Goal: Task Accomplishment & Management: Complete application form

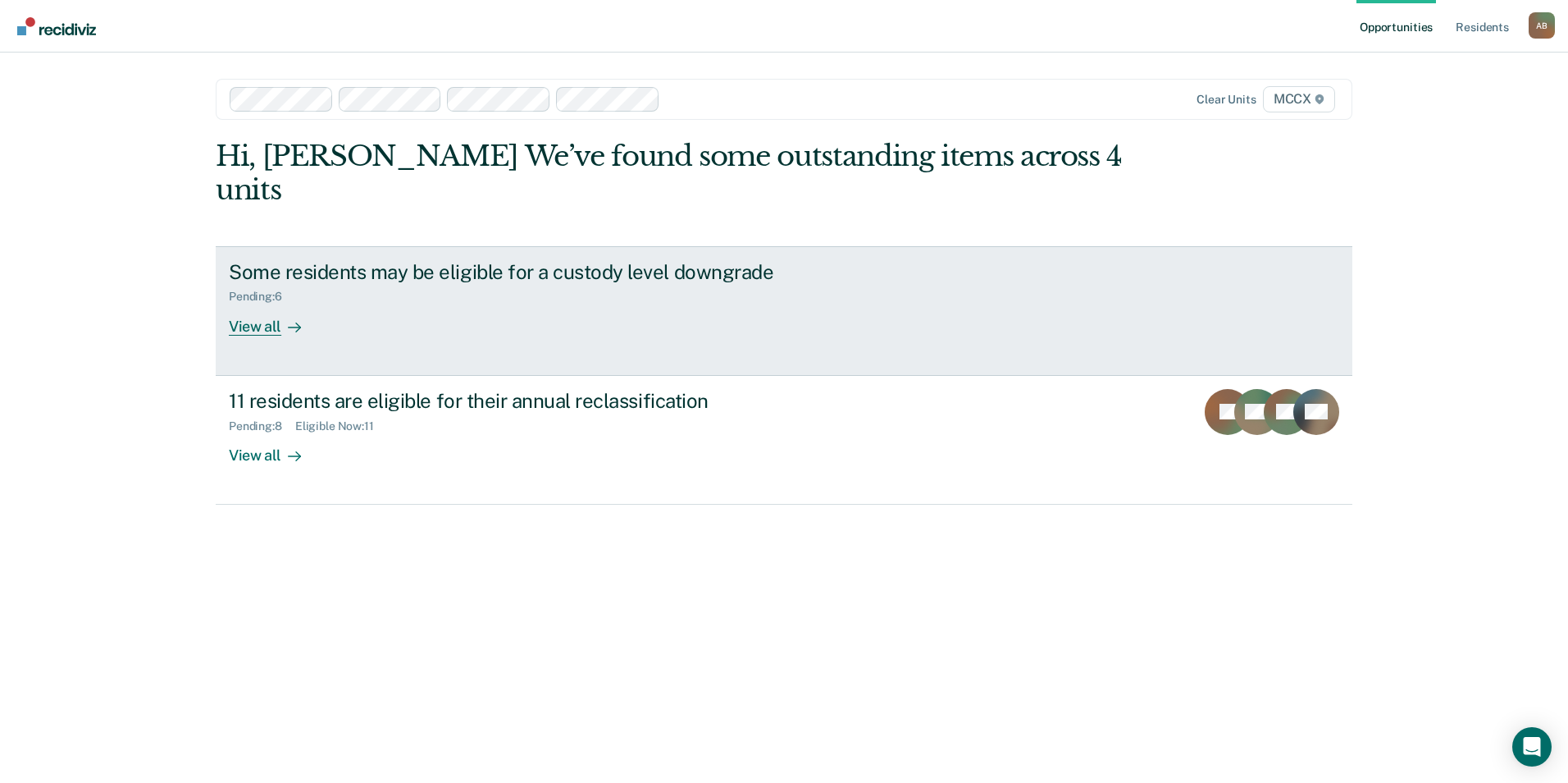
click at [258, 304] on div "View all" at bounding box center [275, 320] width 92 height 32
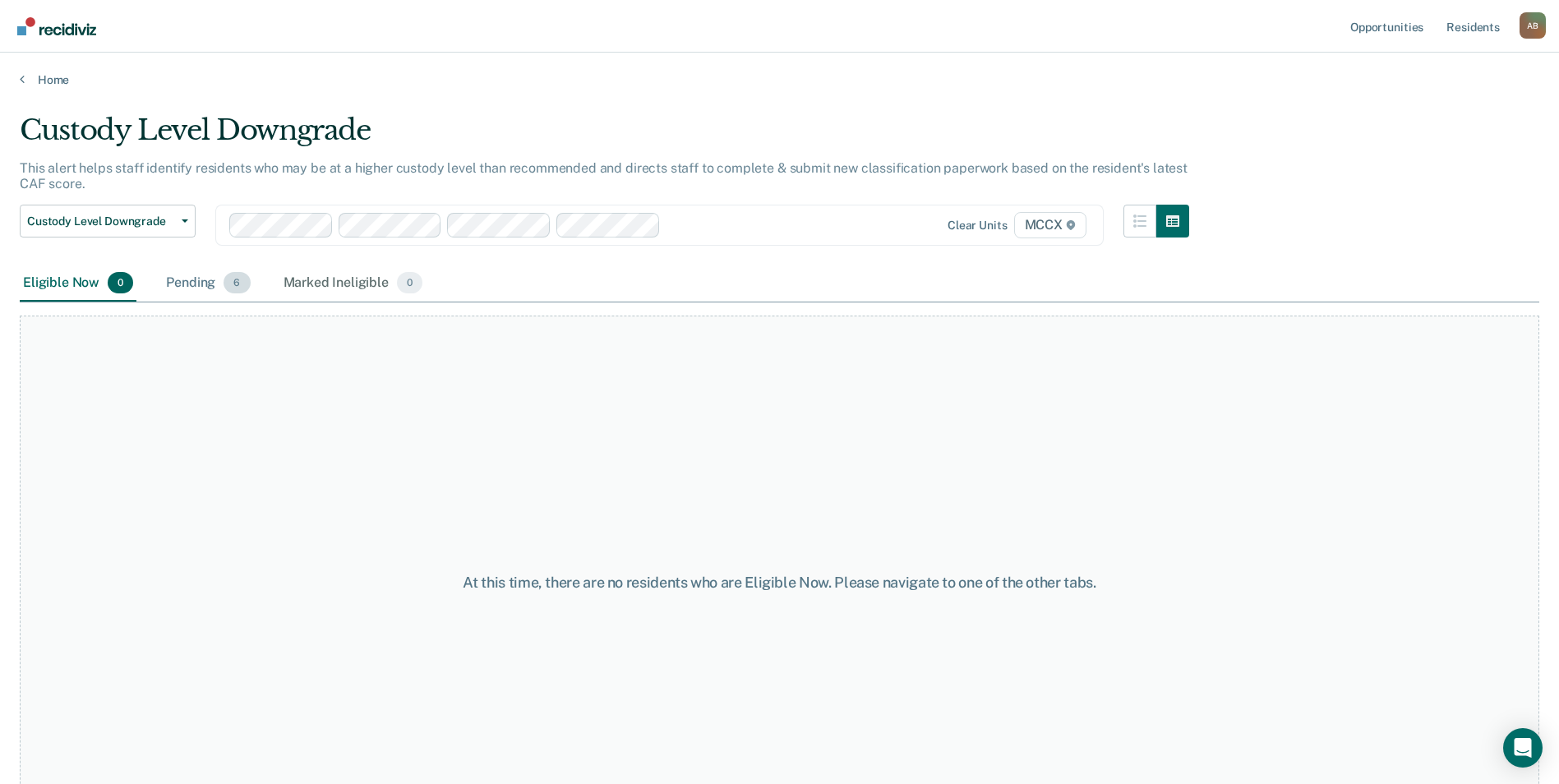
click at [219, 286] on div "Pending 6" at bounding box center [208, 284] width 90 height 36
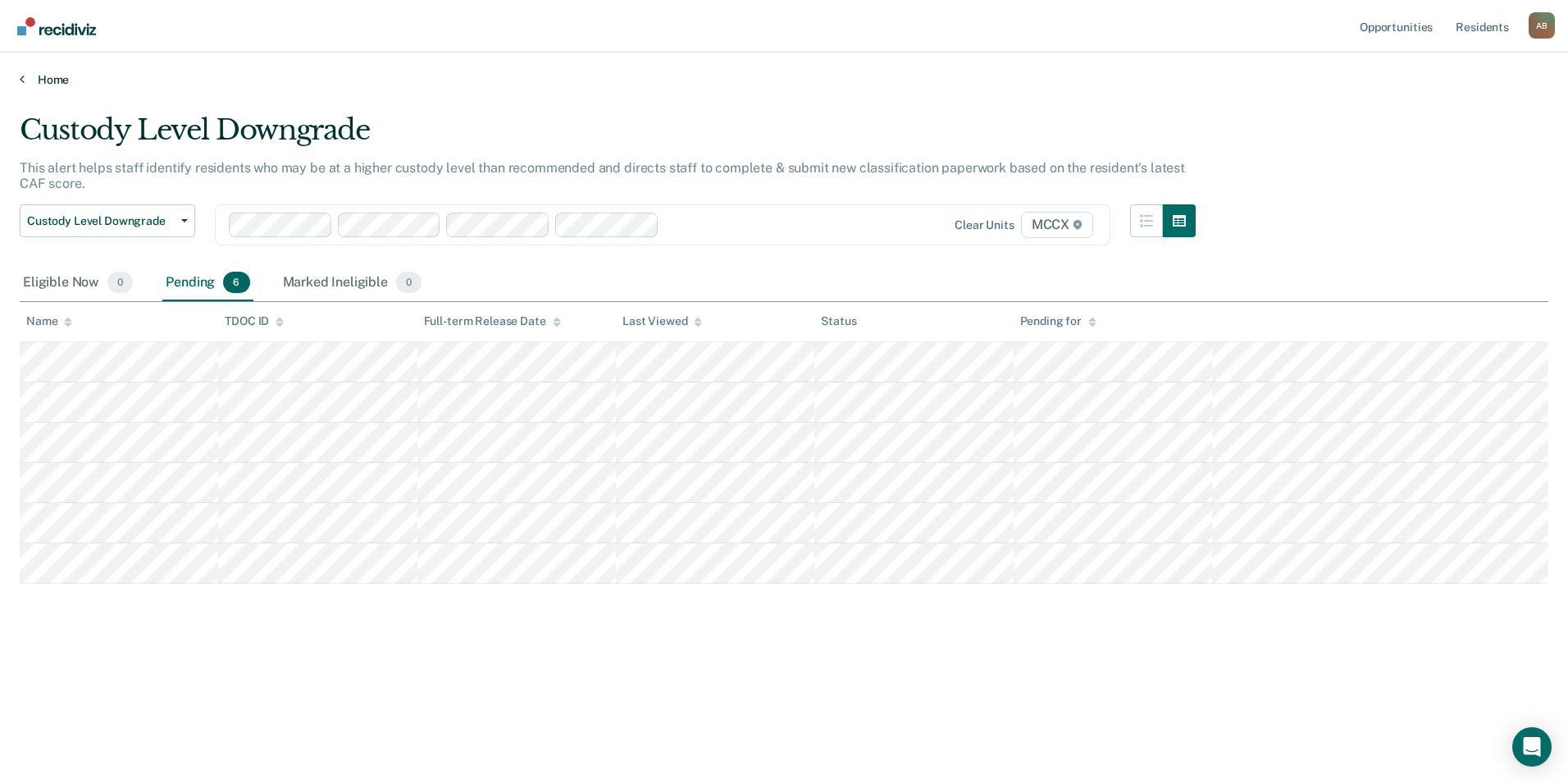
click at [35, 79] on link "Home" at bounding box center [784, 80] width 1528 height 15
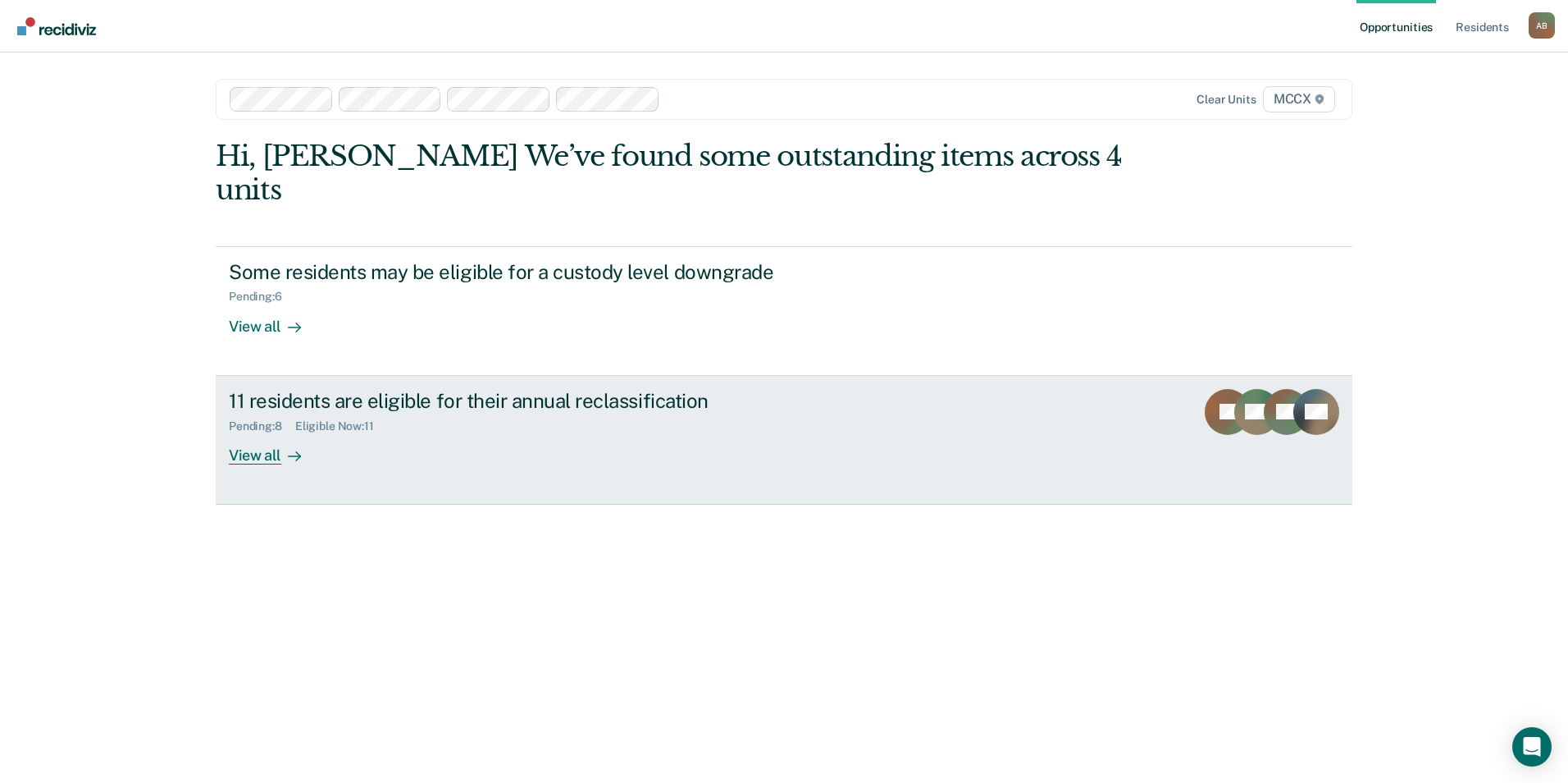
click at [301, 433] on div "View all" at bounding box center [275, 449] width 92 height 32
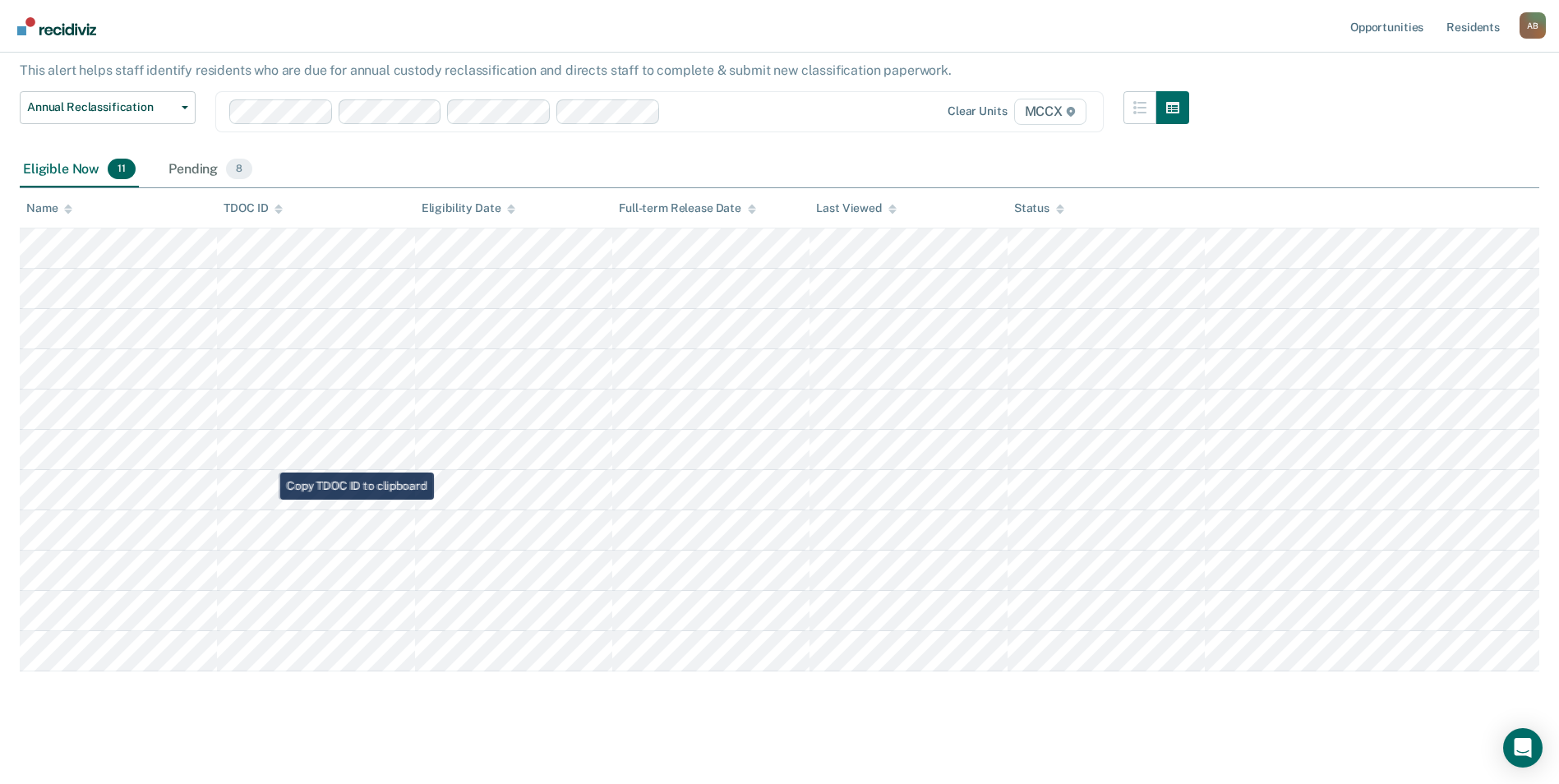
scroll to position [104, 0]
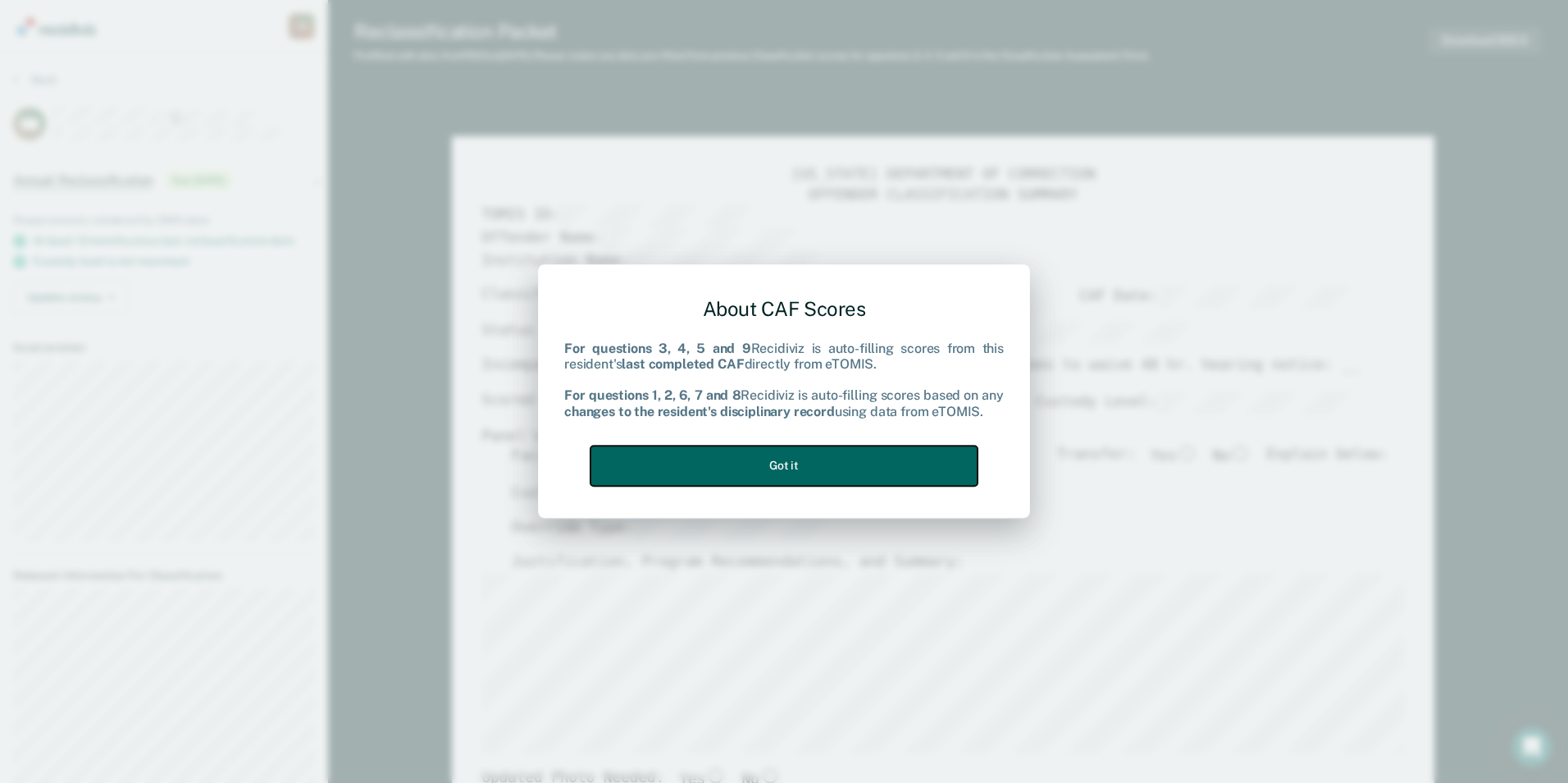
click at [777, 452] on button "Got it" at bounding box center [784, 465] width 388 height 40
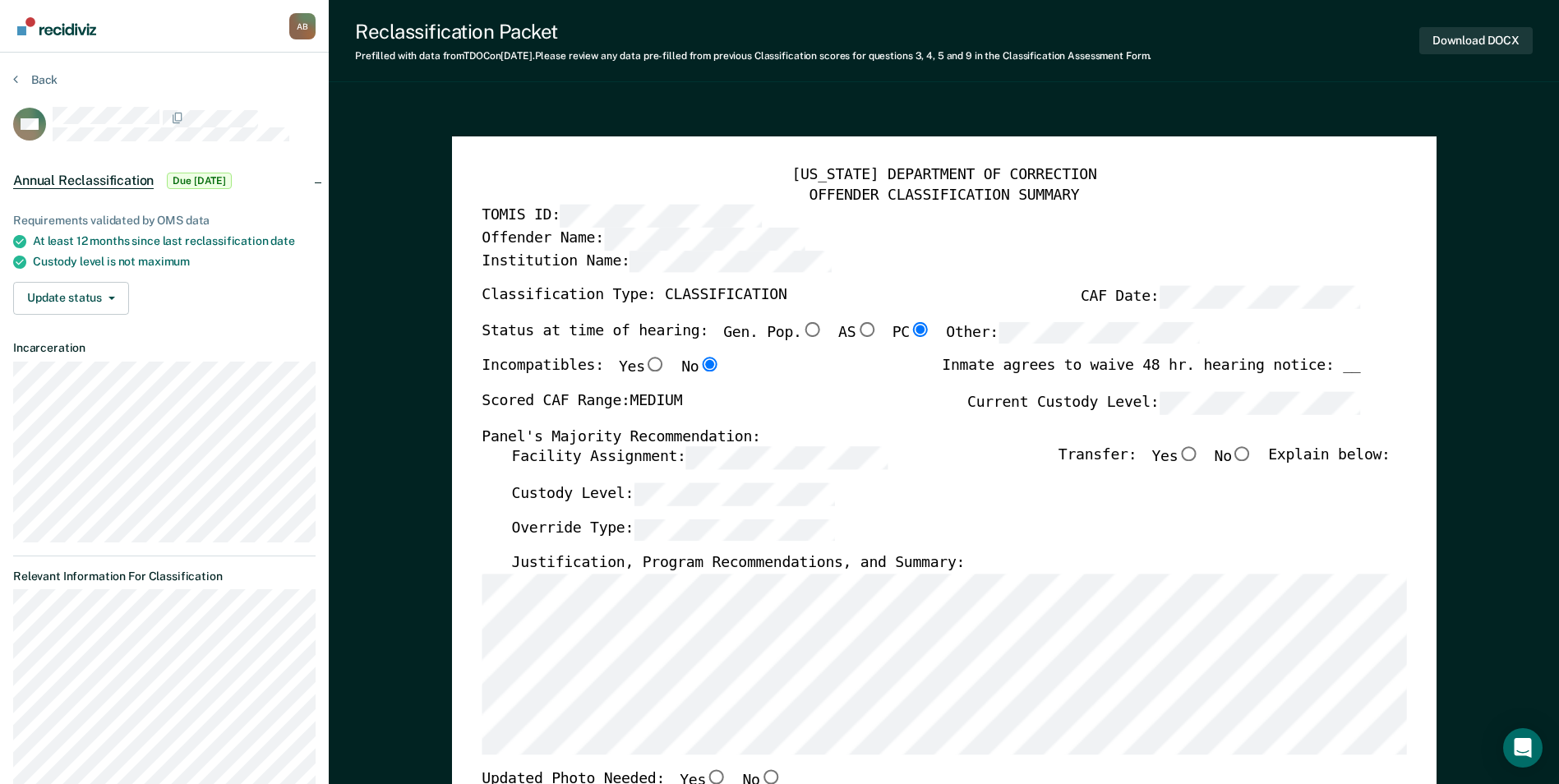
click at [1254, 460] on input "No" at bounding box center [1242, 454] width 22 height 15
type textarea "x"
radio input "true"
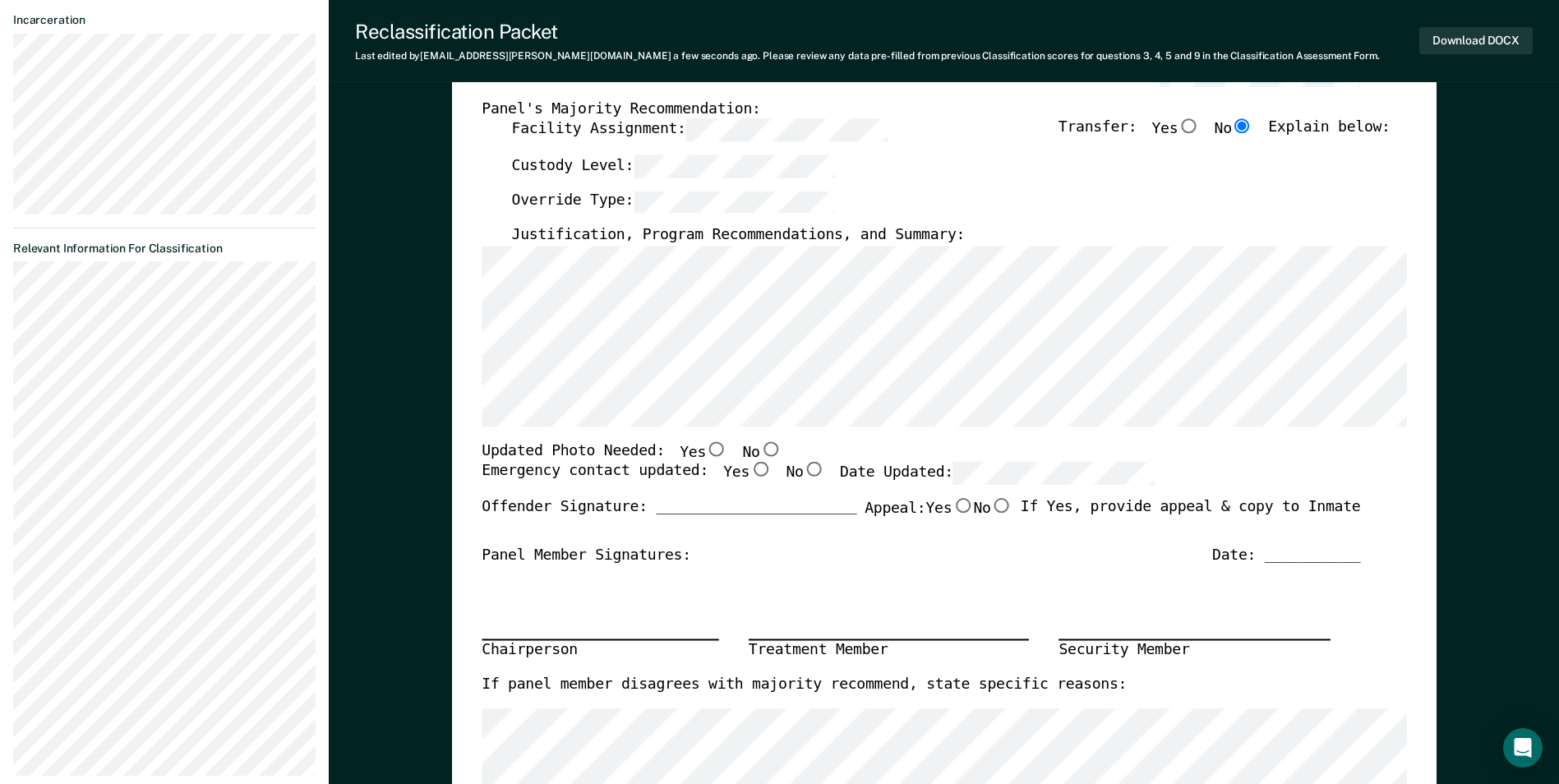
scroll to position [329, 0]
click at [760, 450] on input "No" at bounding box center [770, 448] width 22 height 15
type textarea "x"
radio input "true"
click at [749, 466] on input "Yes" at bounding box center [760, 469] width 22 height 15
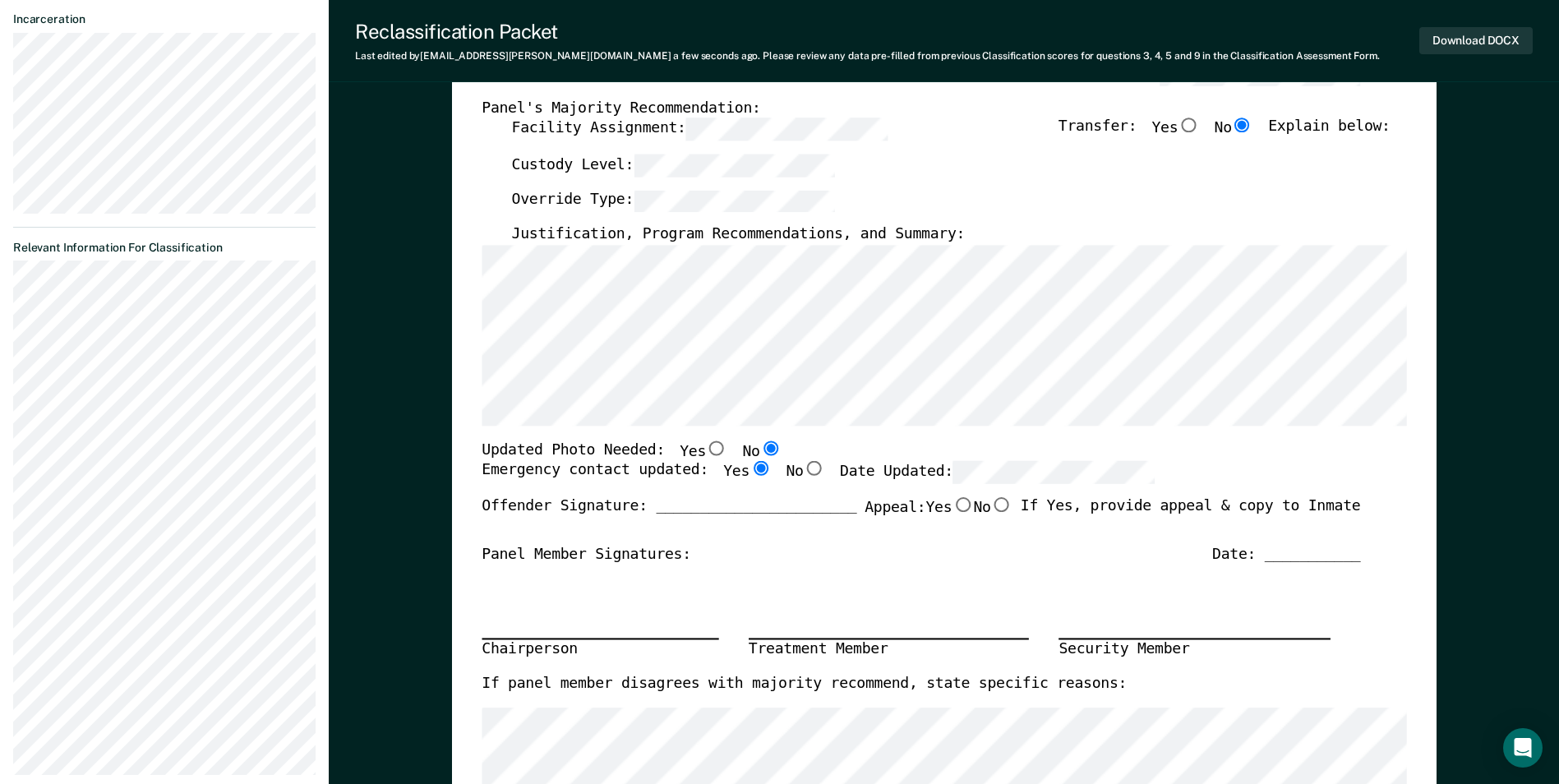
type textarea "x"
radio input "true"
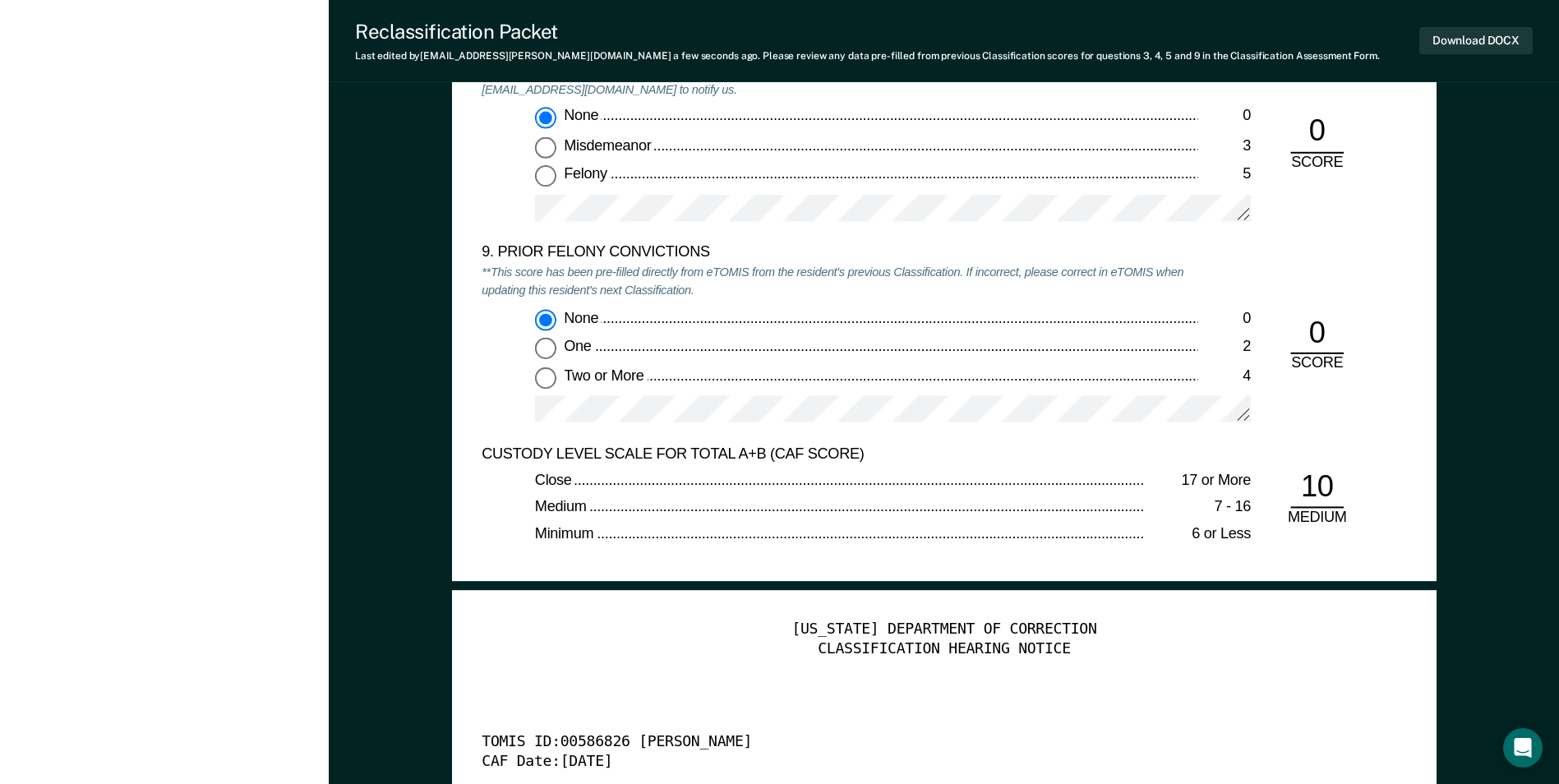
scroll to position [3287, 0]
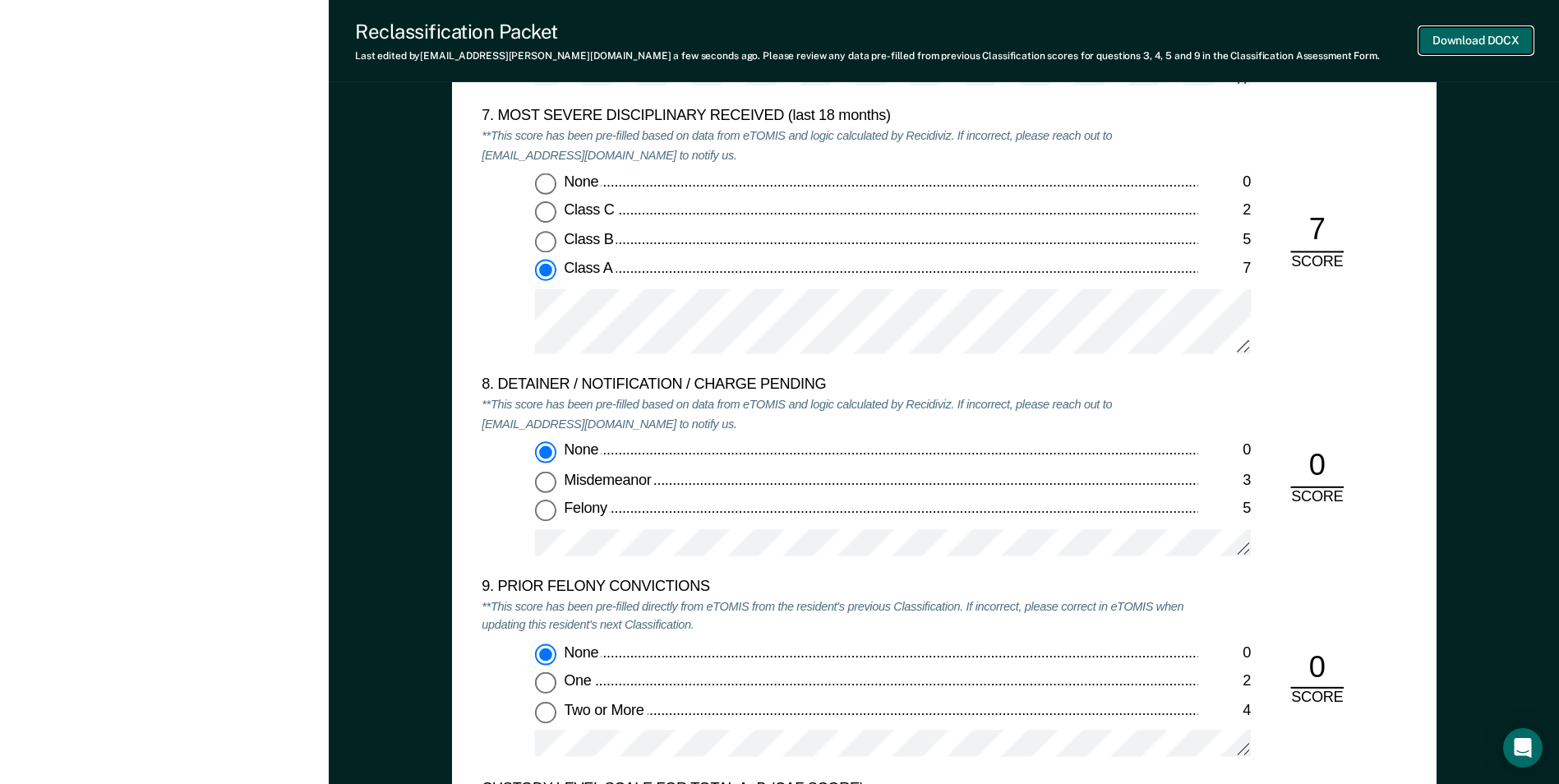
click at [1471, 41] on button "Download DOCX" at bounding box center [1476, 41] width 113 height 27
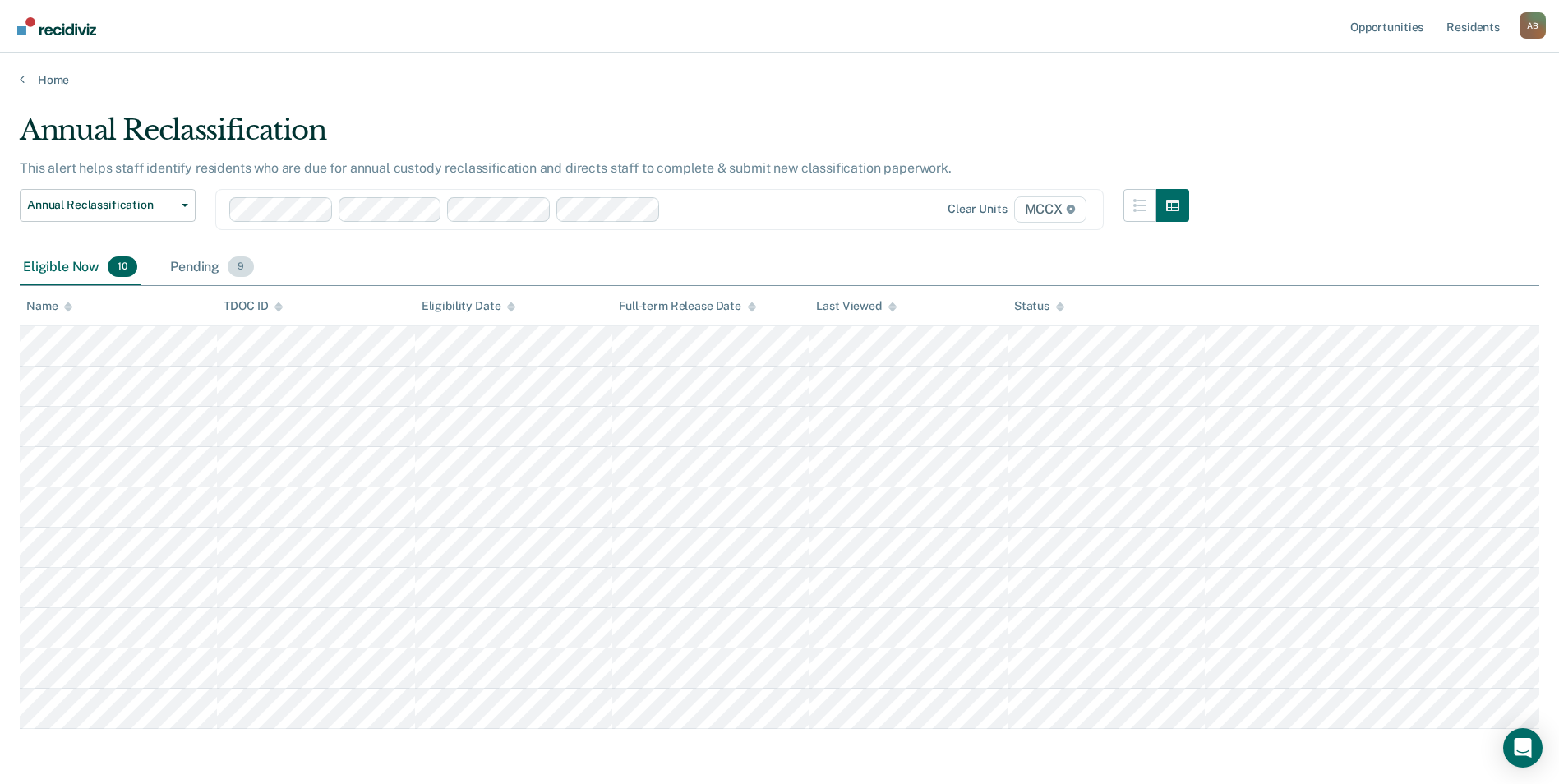
click at [216, 270] on div "Pending 9" at bounding box center [212, 268] width 90 height 36
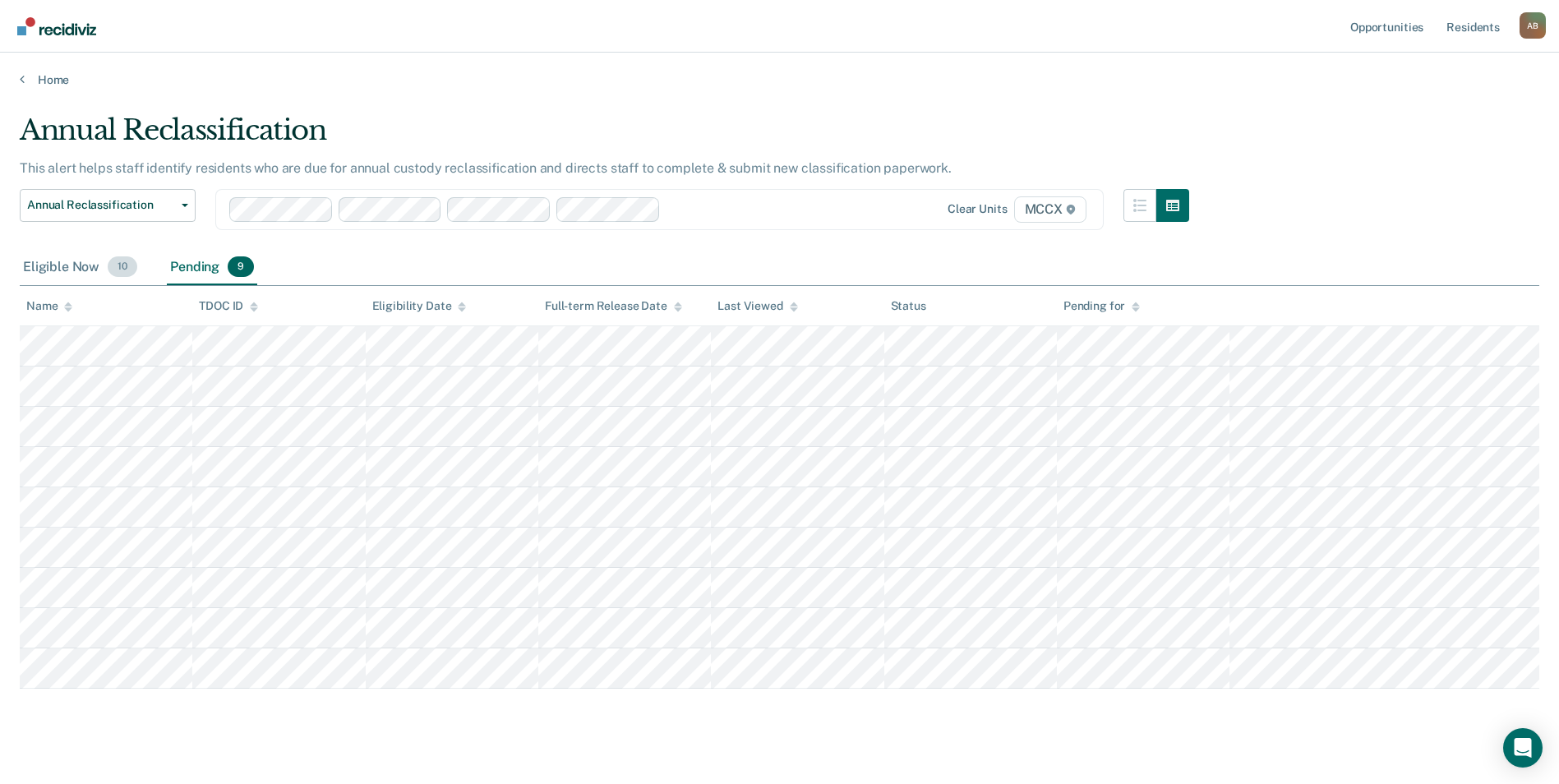
click at [69, 268] on div "Eligible Now 10" at bounding box center [80, 268] width 121 height 36
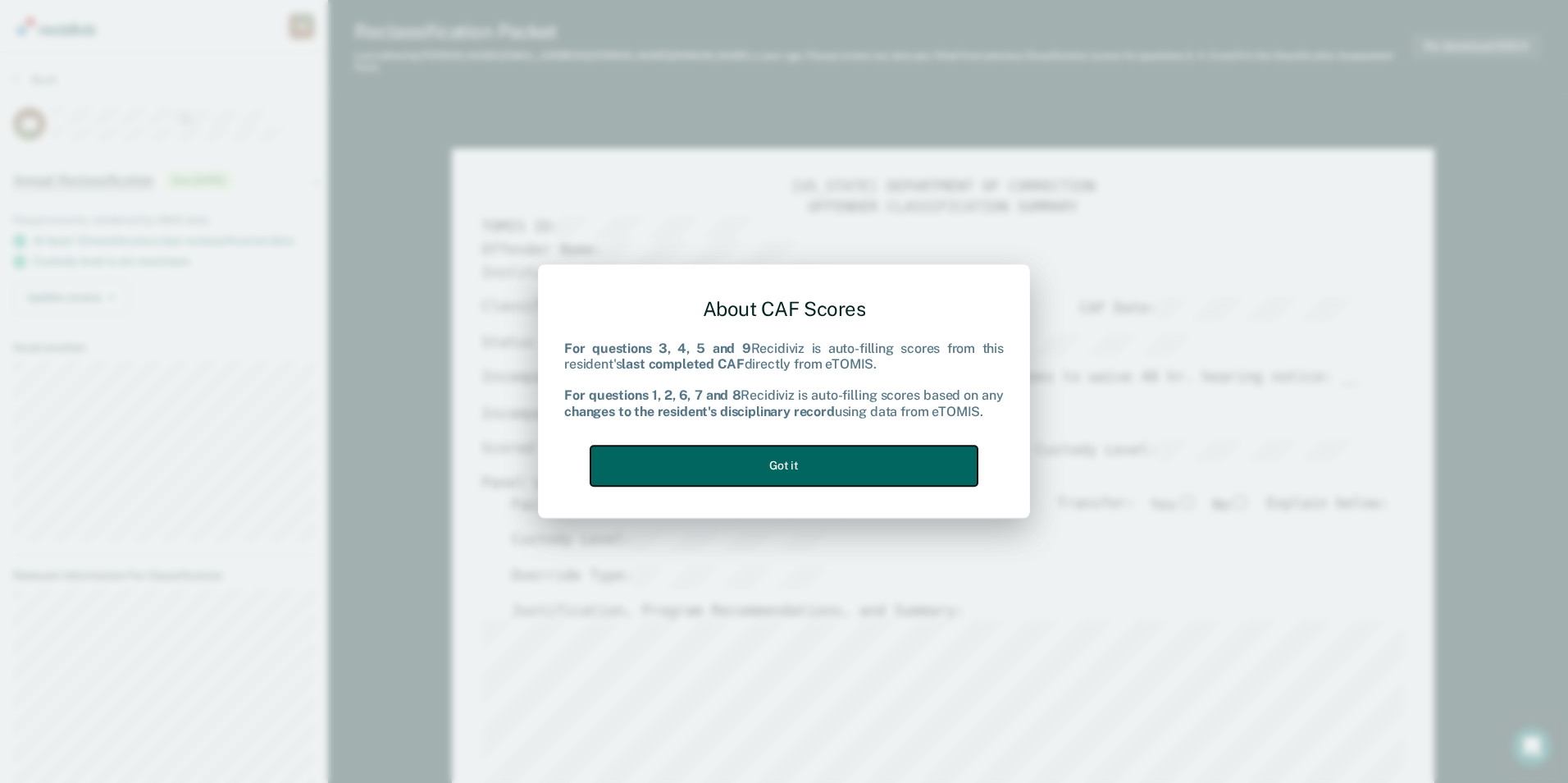
click at [863, 458] on button "Got it" at bounding box center [784, 465] width 388 height 40
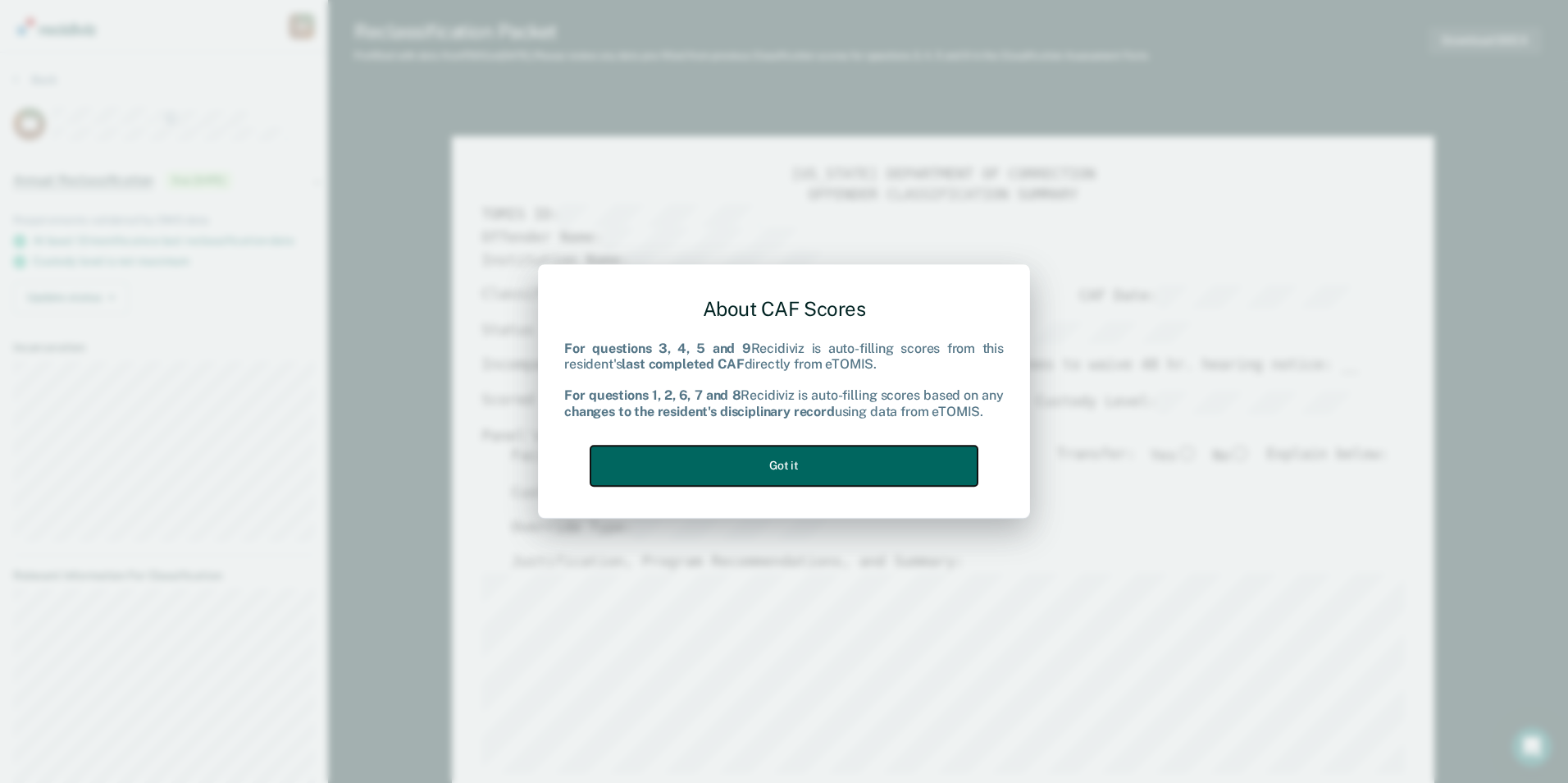
click at [830, 455] on button "Got it" at bounding box center [784, 465] width 388 height 40
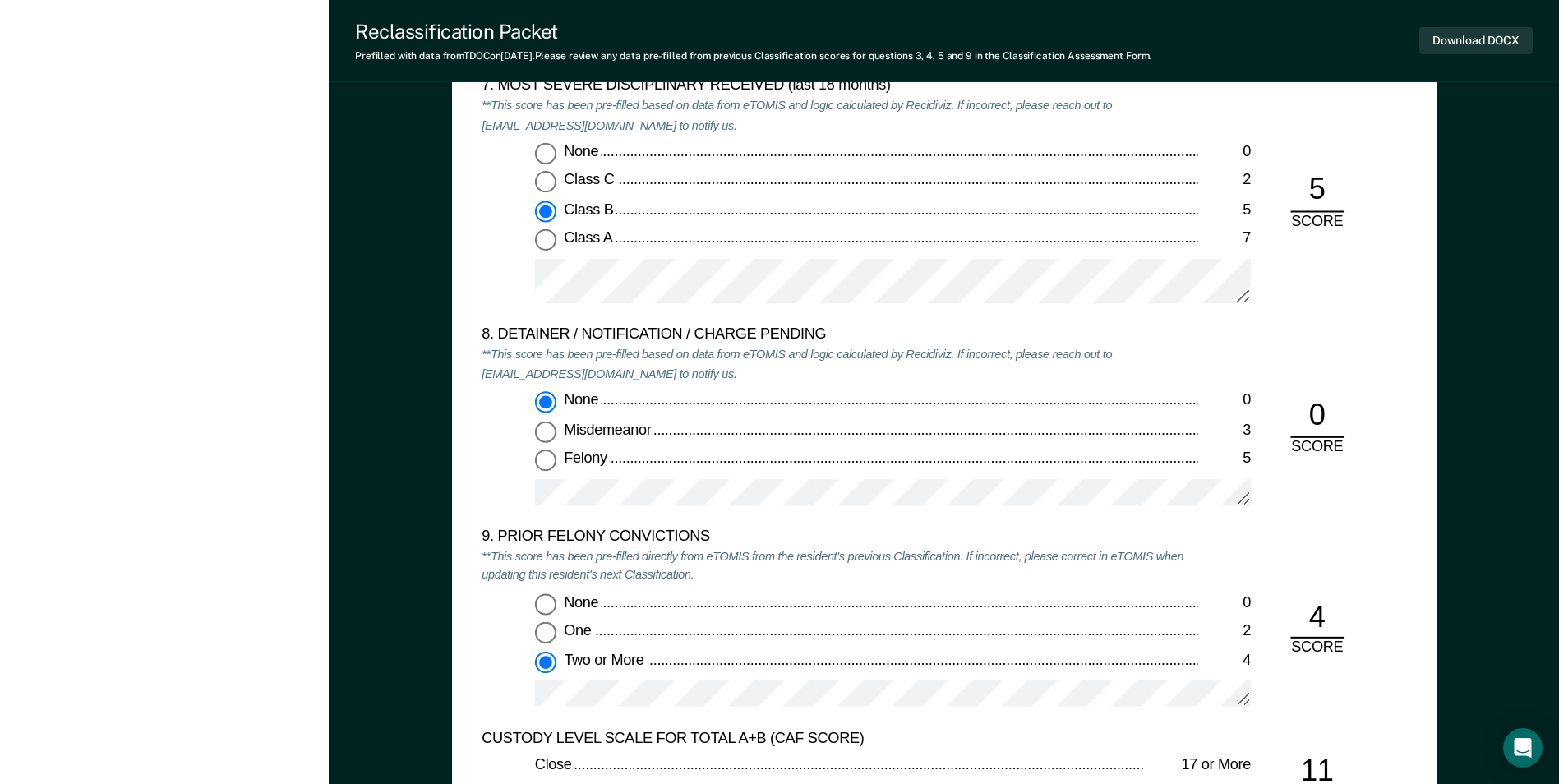
scroll to position [3534, 0]
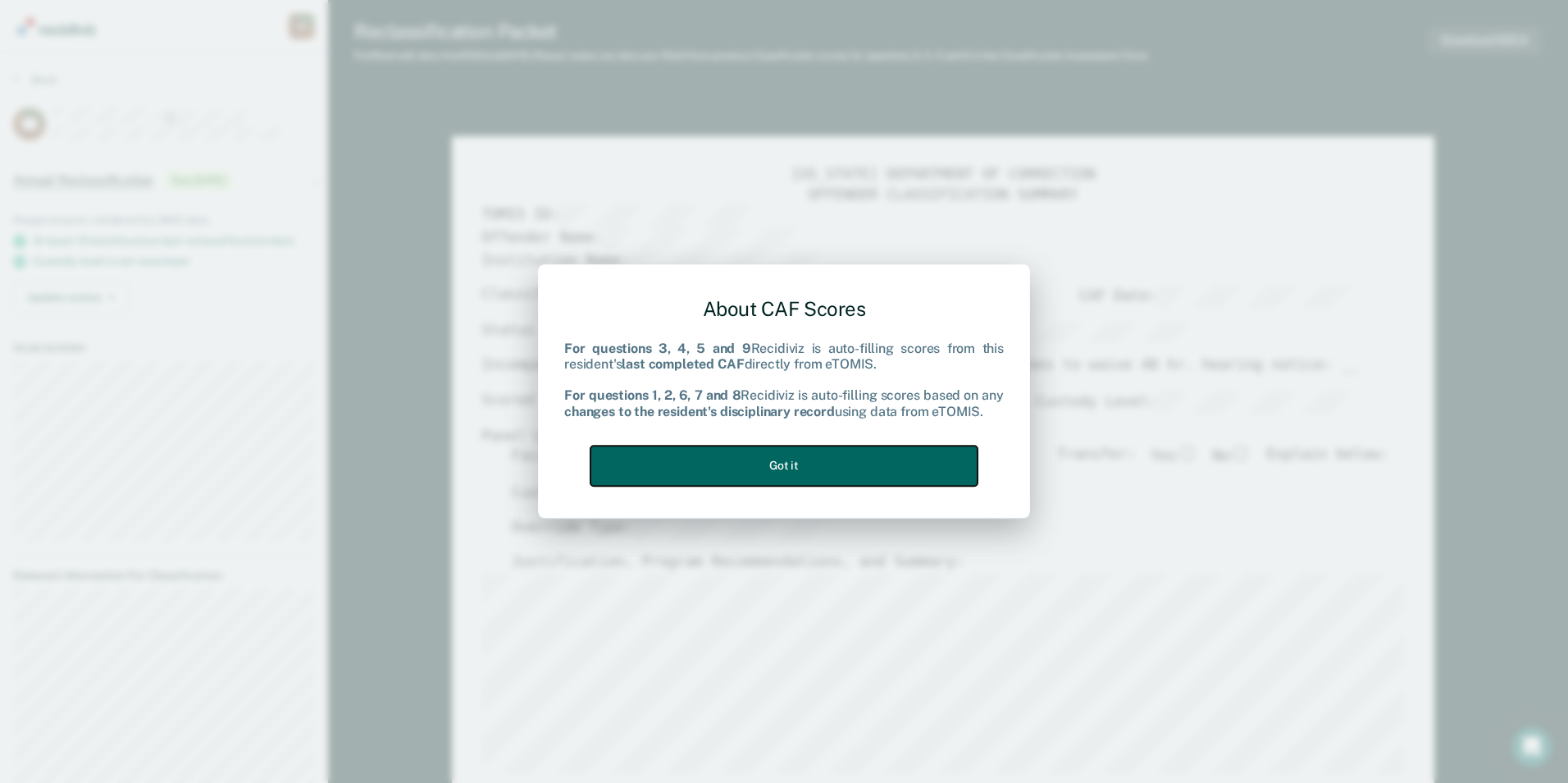
click at [762, 465] on button "Got it" at bounding box center [784, 465] width 388 height 40
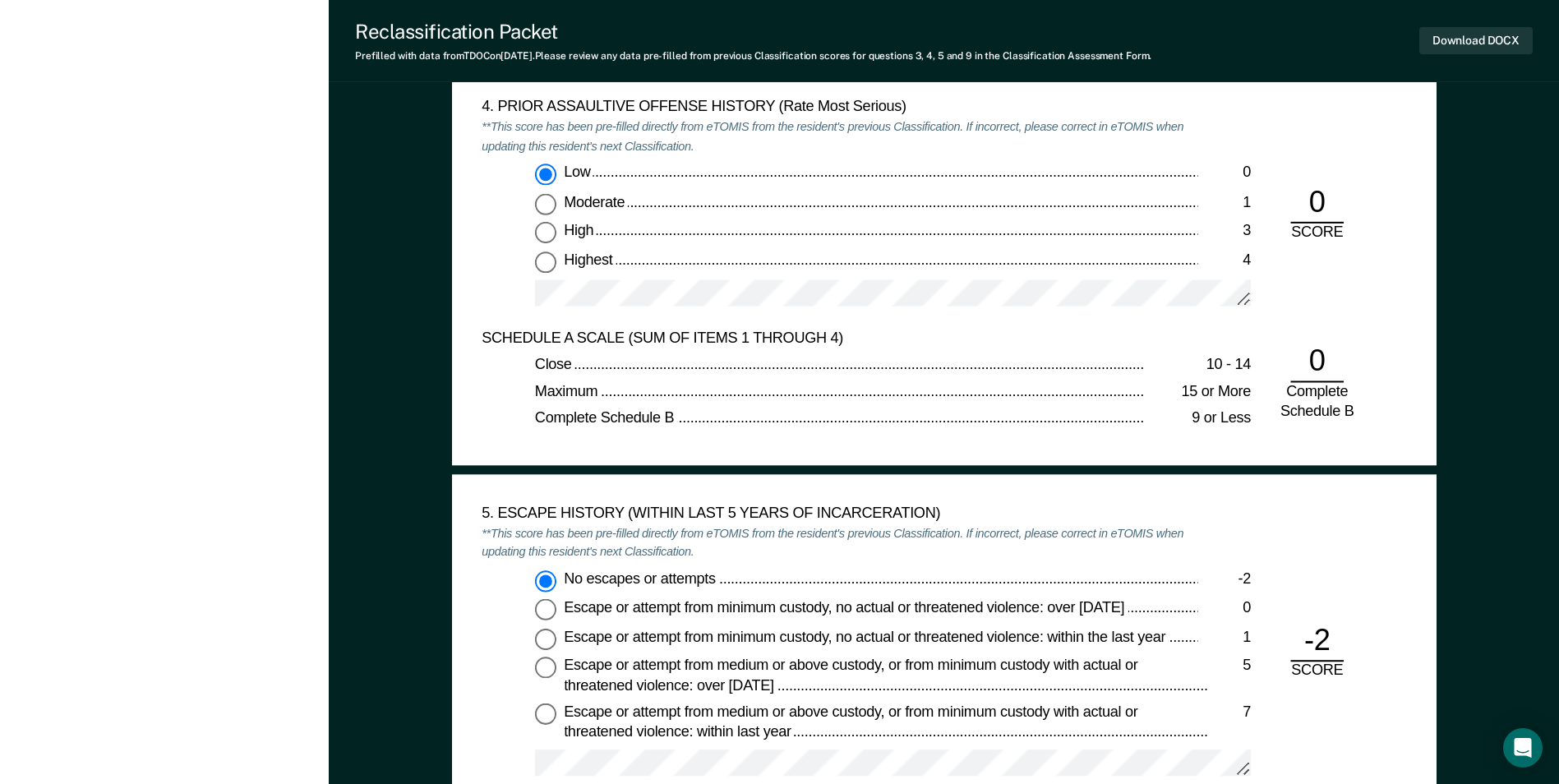
scroll to position [2136, 0]
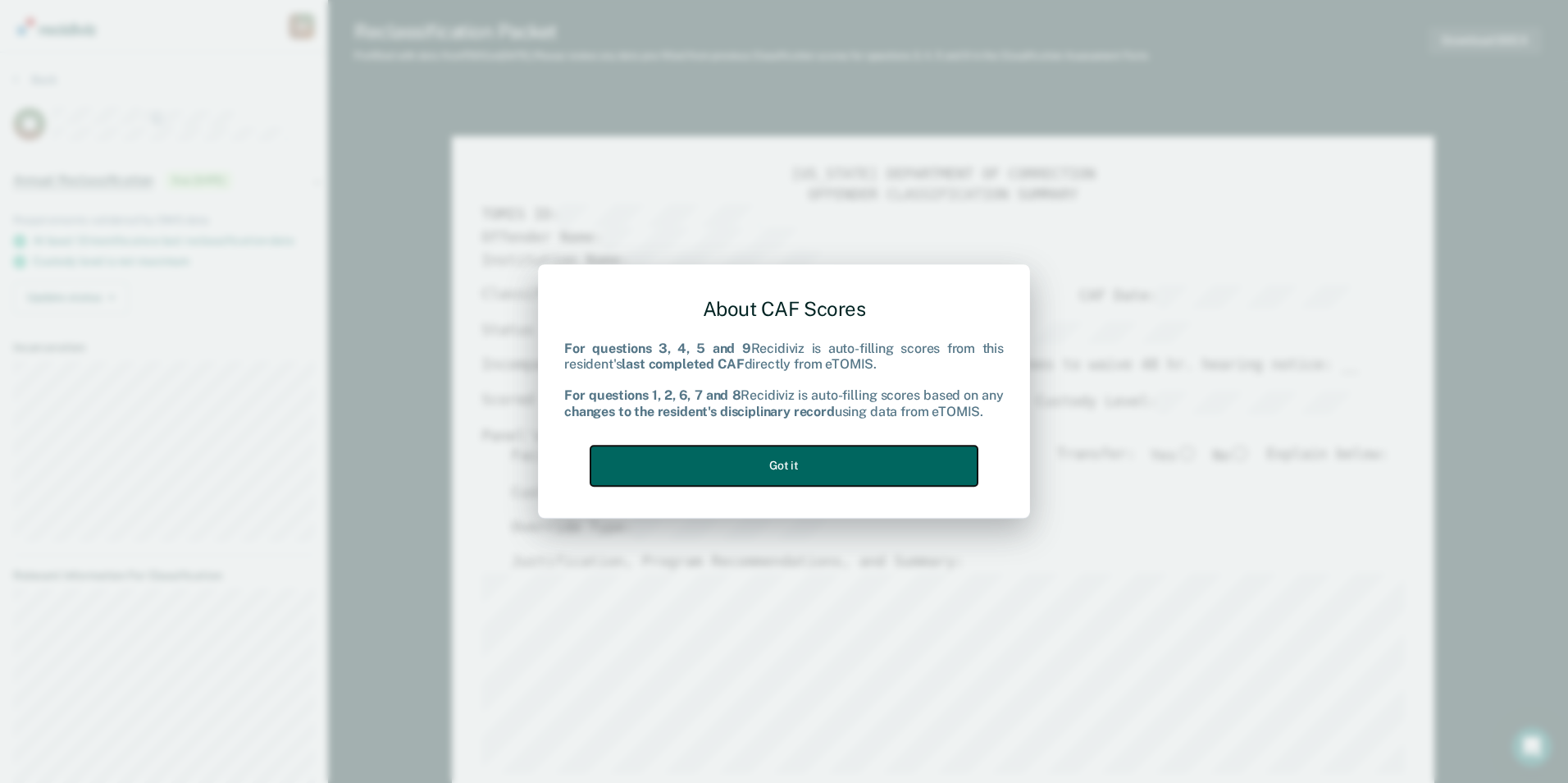
click at [788, 465] on button "Got it" at bounding box center [784, 465] width 388 height 40
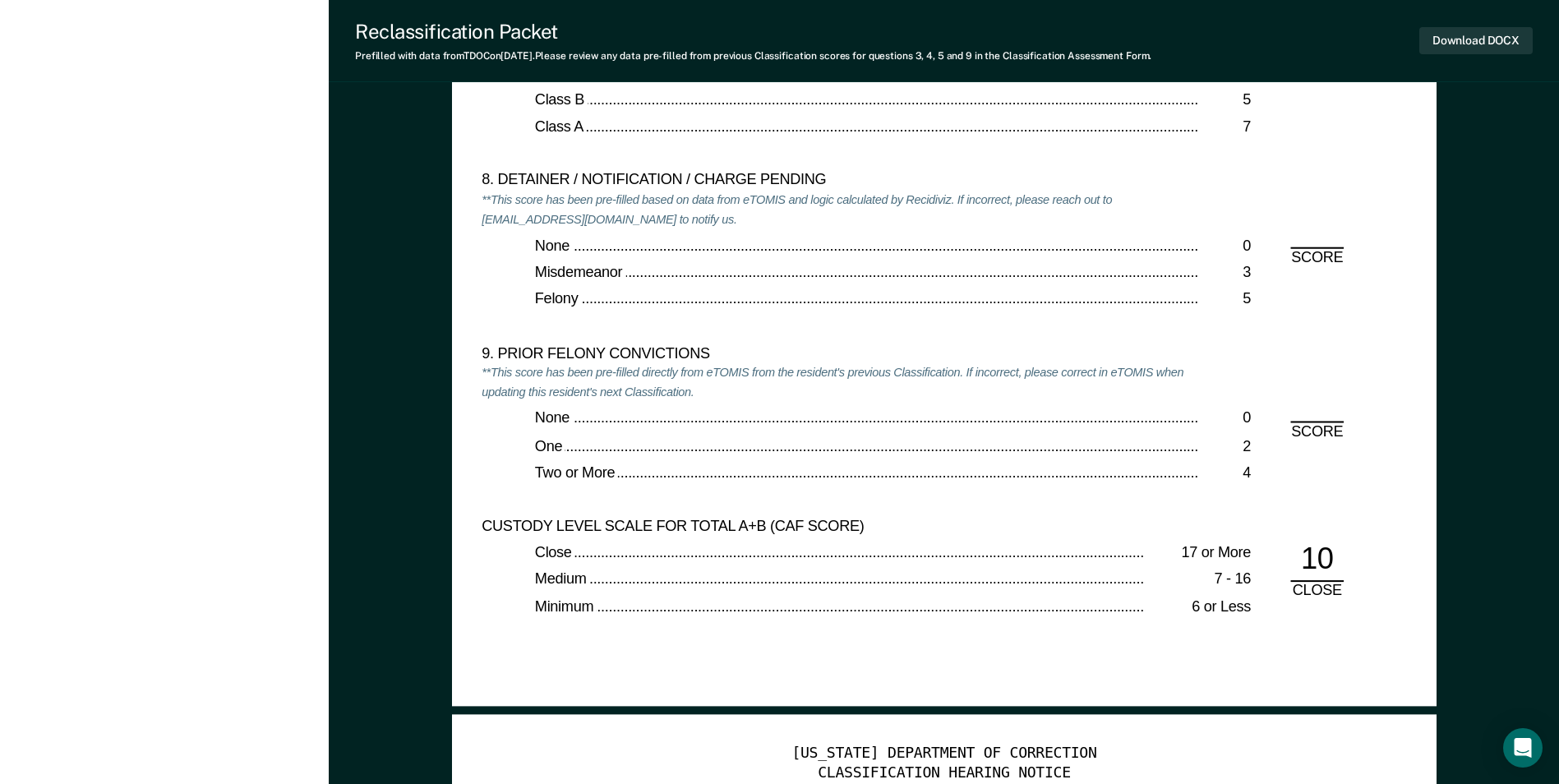
scroll to position [3534, 0]
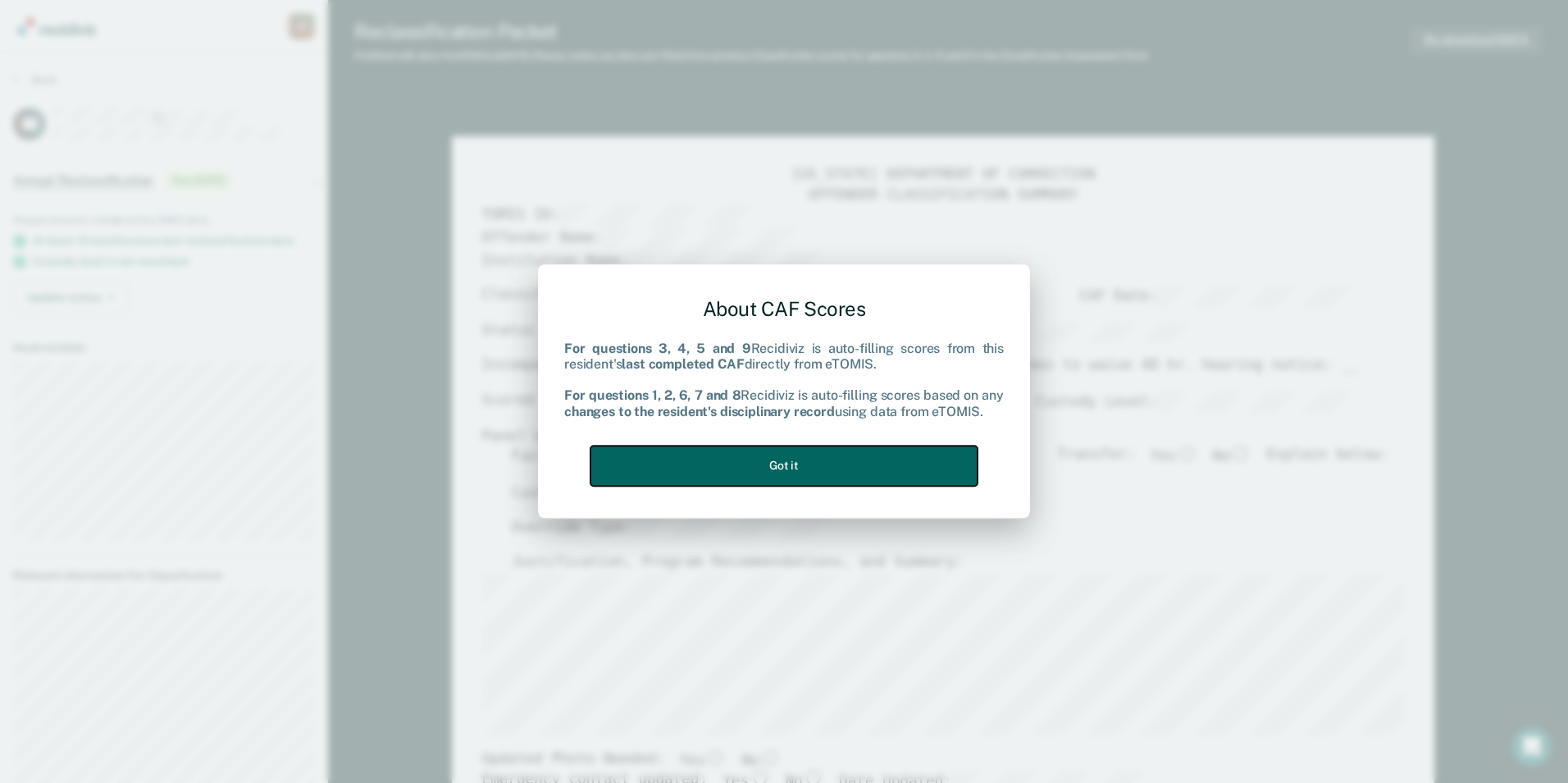
click at [642, 463] on button "Got it" at bounding box center [784, 465] width 388 height 40
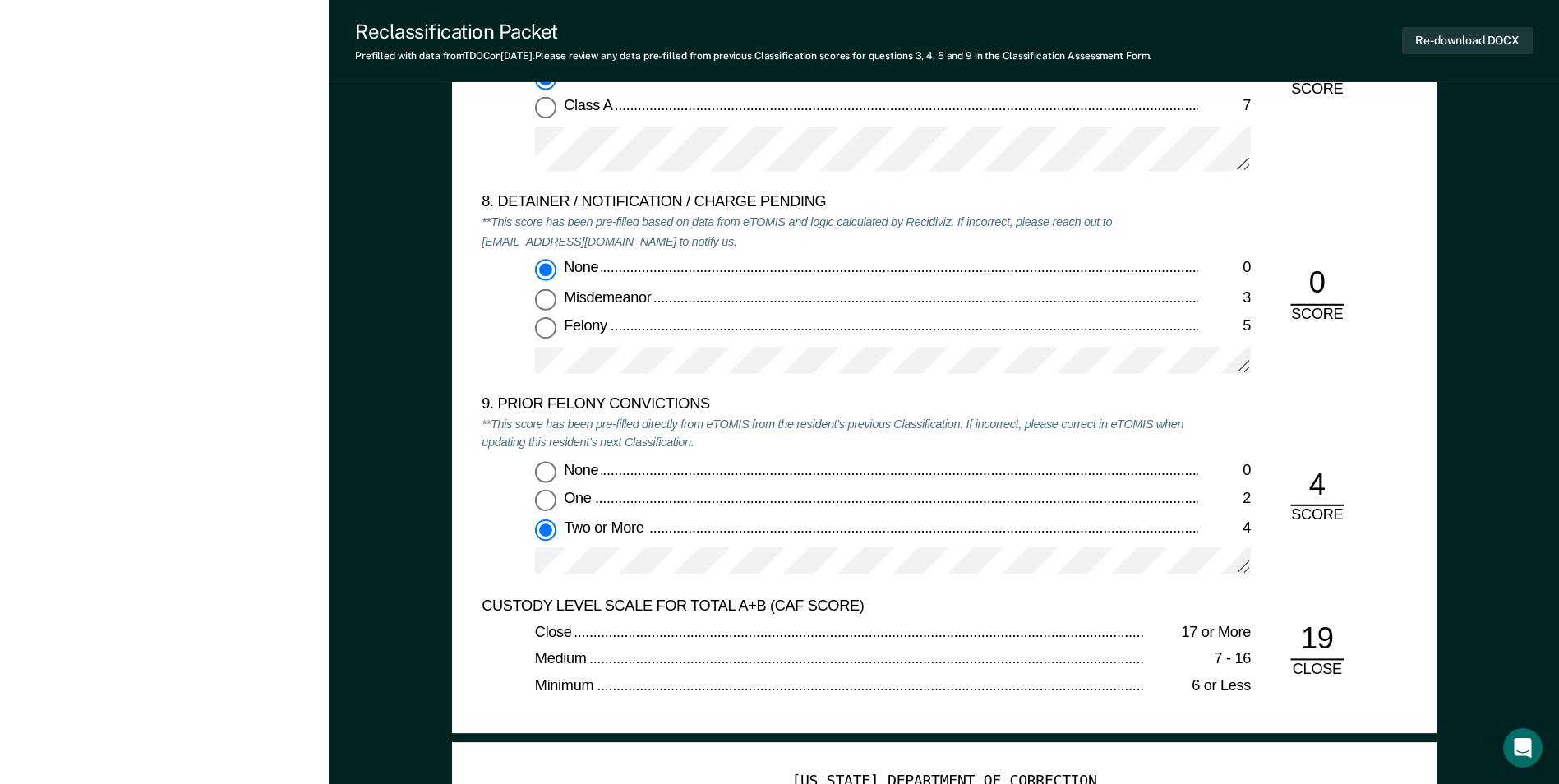
scroll to position [3451, 0]
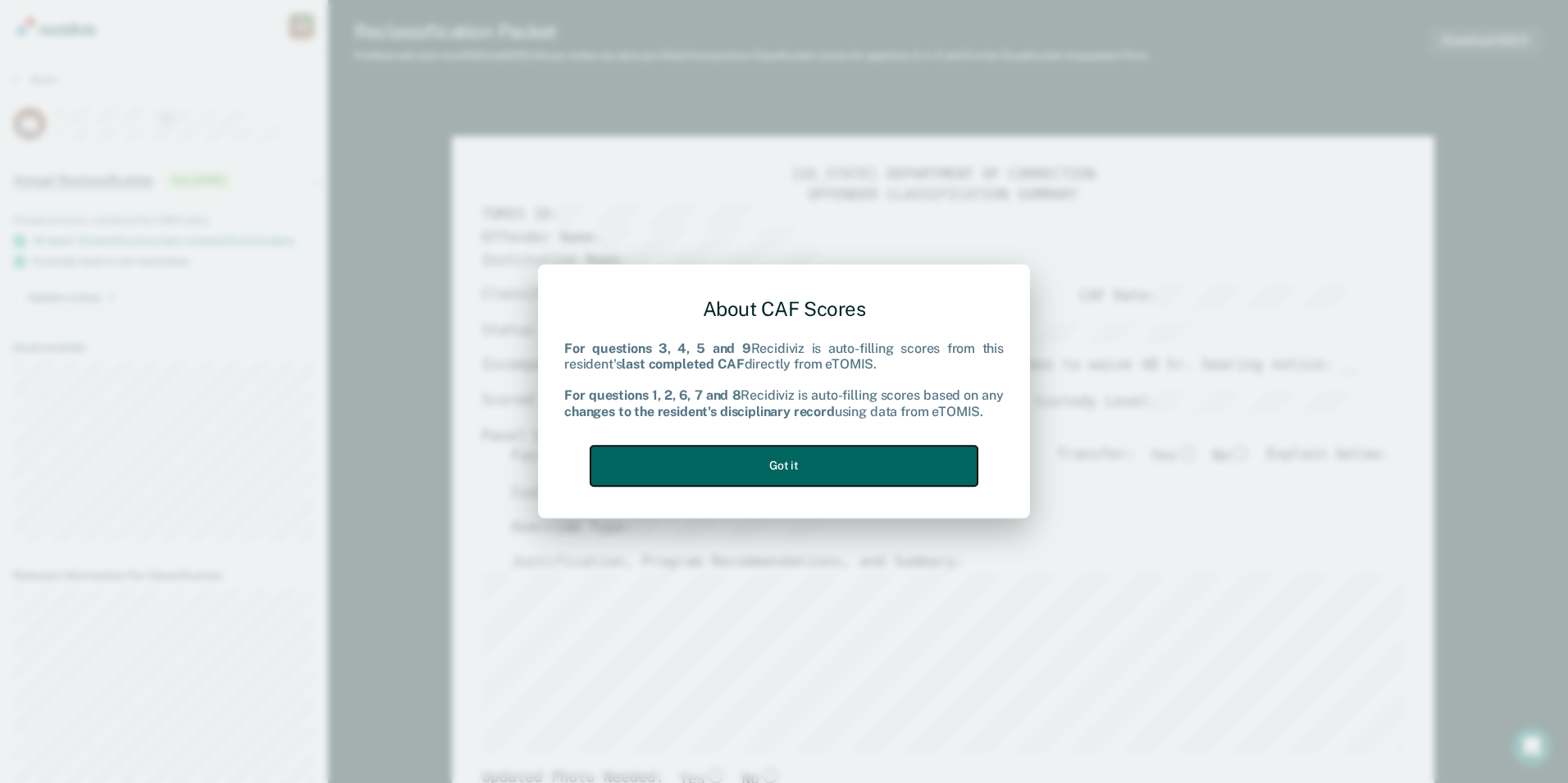
click at [718, 460] on button "Got it" at bounding box center [784, 465] width 388 height 40
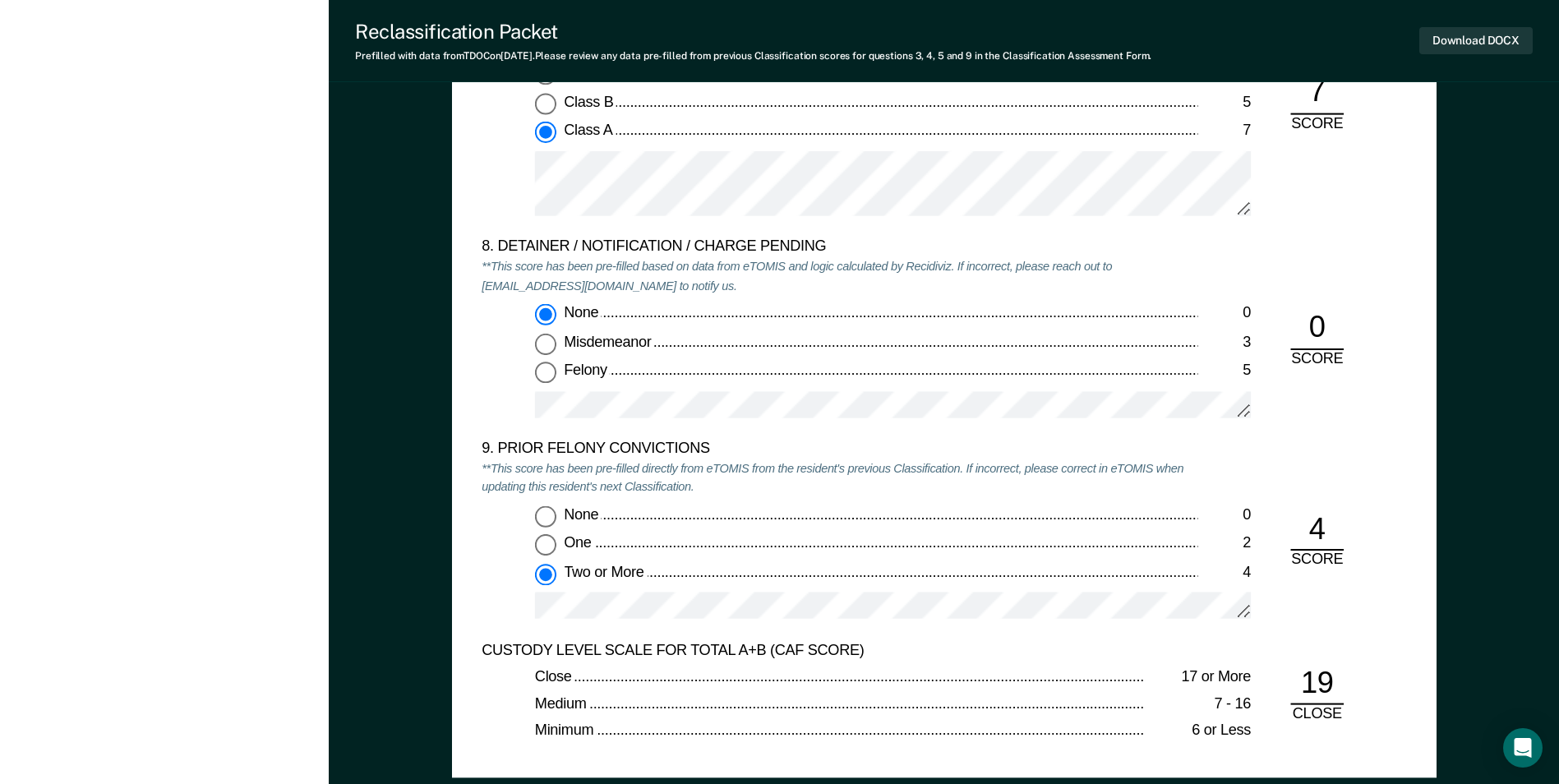
scroll to position [3616, 0]
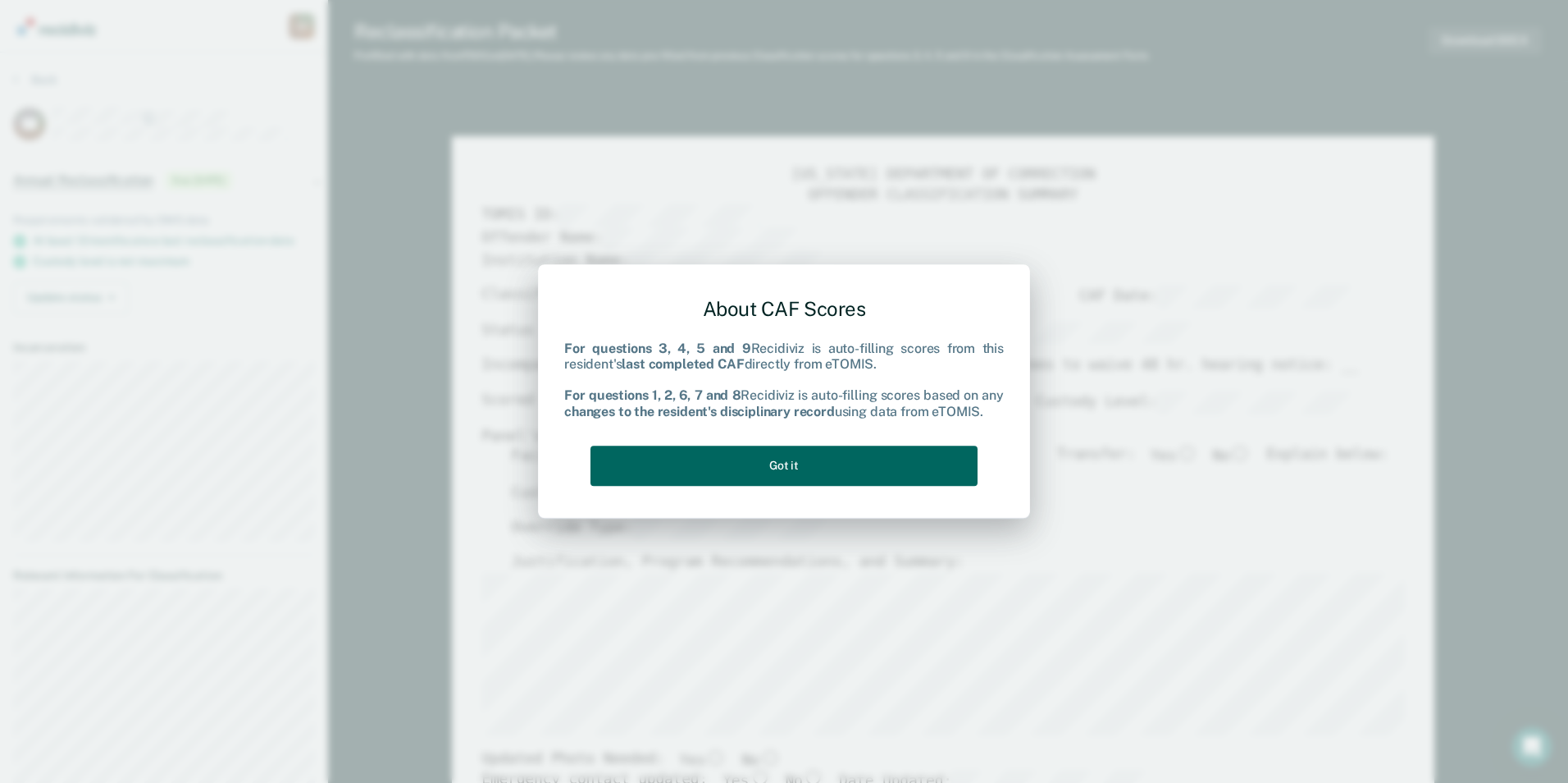
click at [756, 443] on div "About CAF Scores For questions 3, 4, 5 and 9 Recidiviz is auto-filling scores f…" at bounding box center [784, 388] width 439 height 208
click at [757, 458] on button "Got it" at bounding box center [784, 465] width 388 height 40
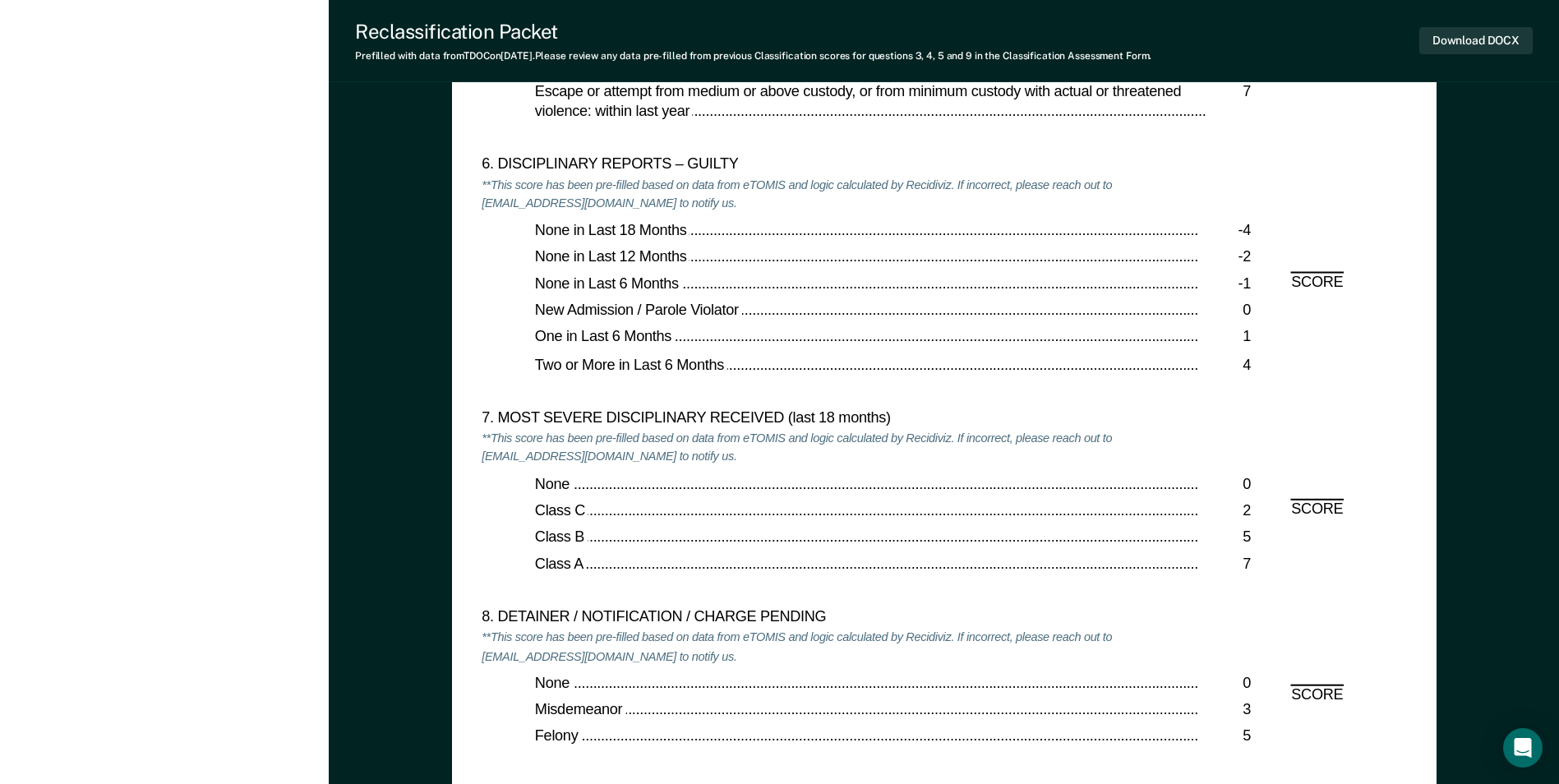
scroll to position [3040, 0]
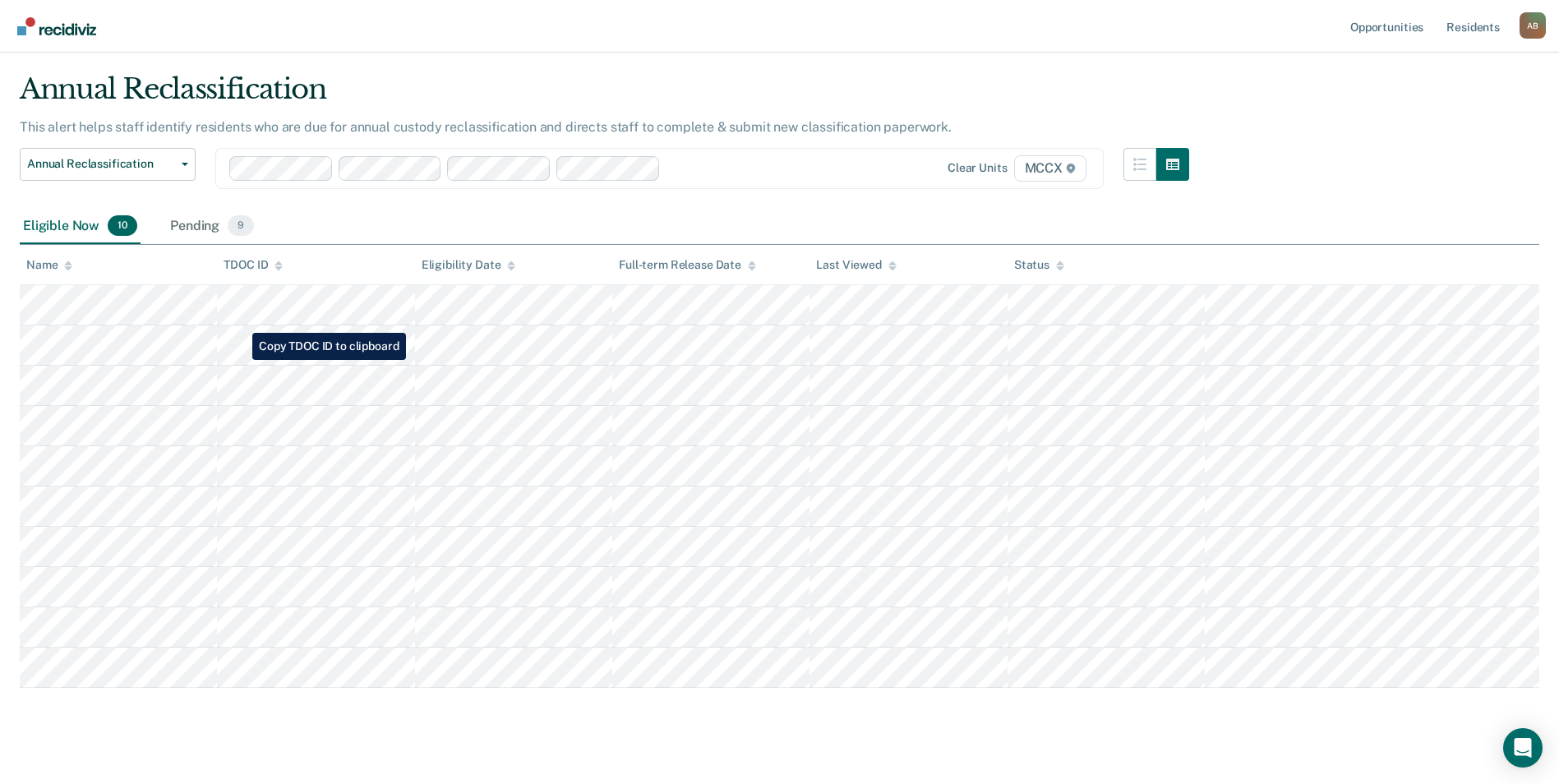
scroll to position [63, 0]
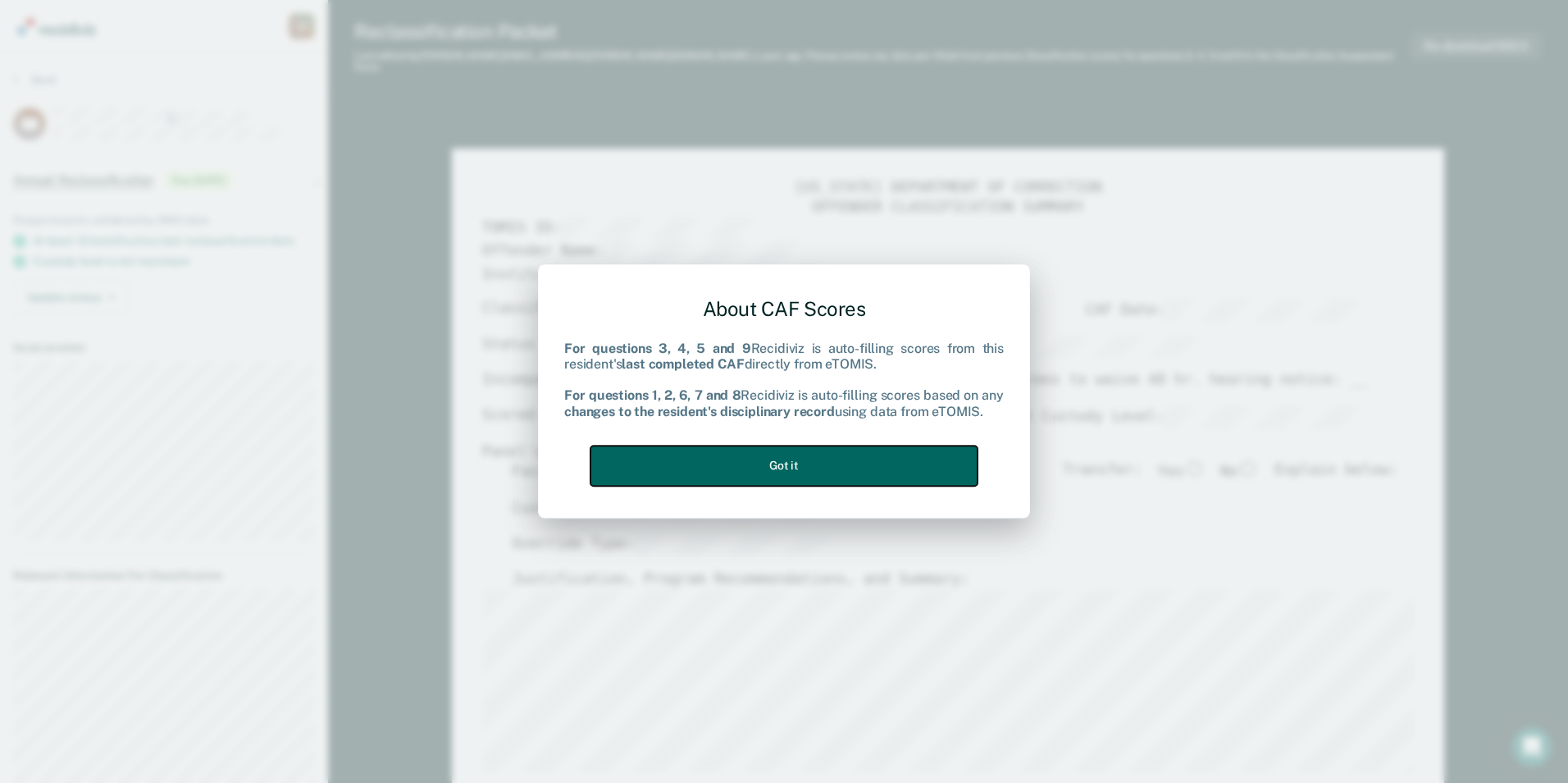
click at [748, 475] on button "Got it" at bounding box center [784, 465] width 388 height 40
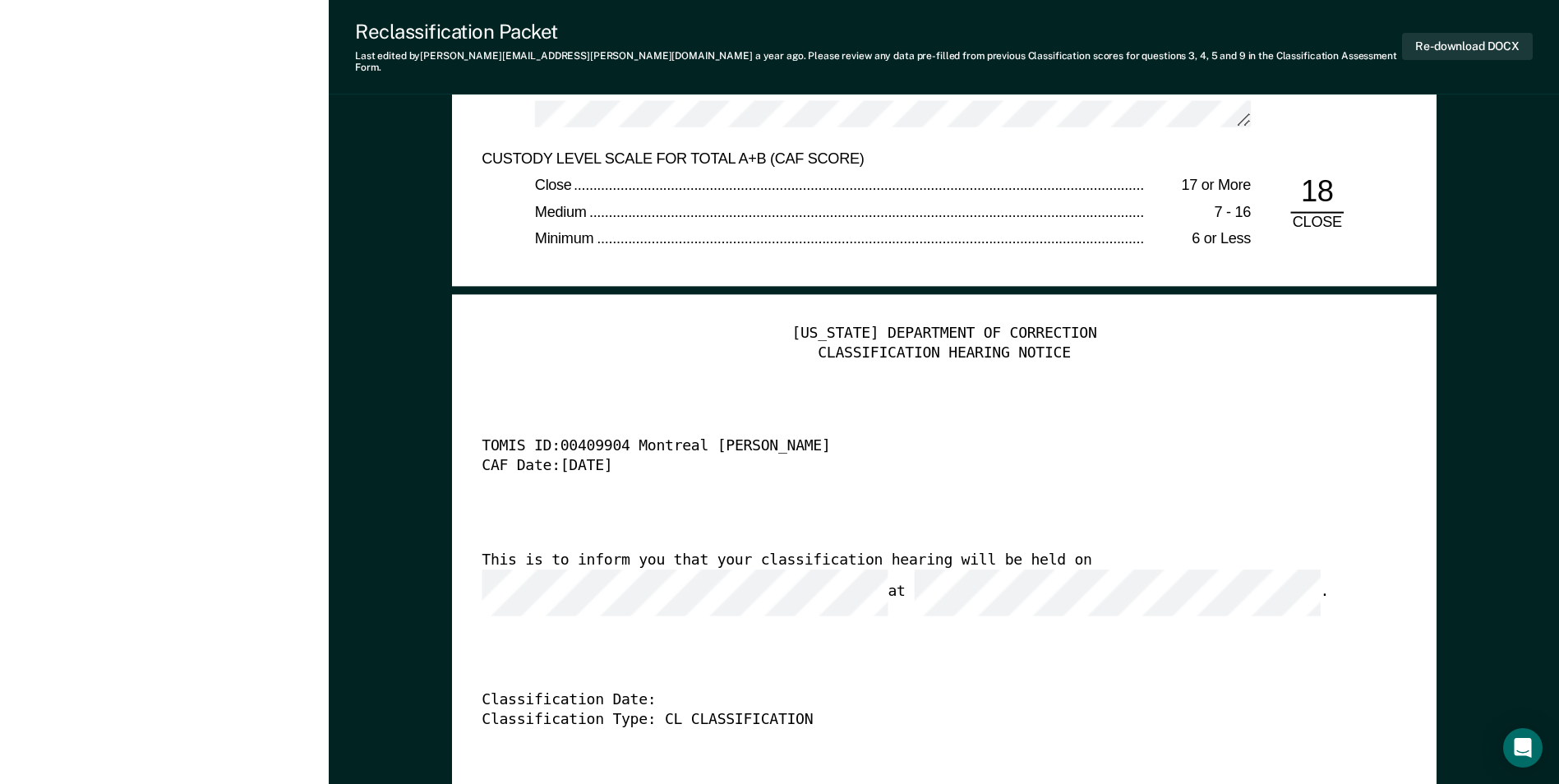
scroll to position [3698, 0]
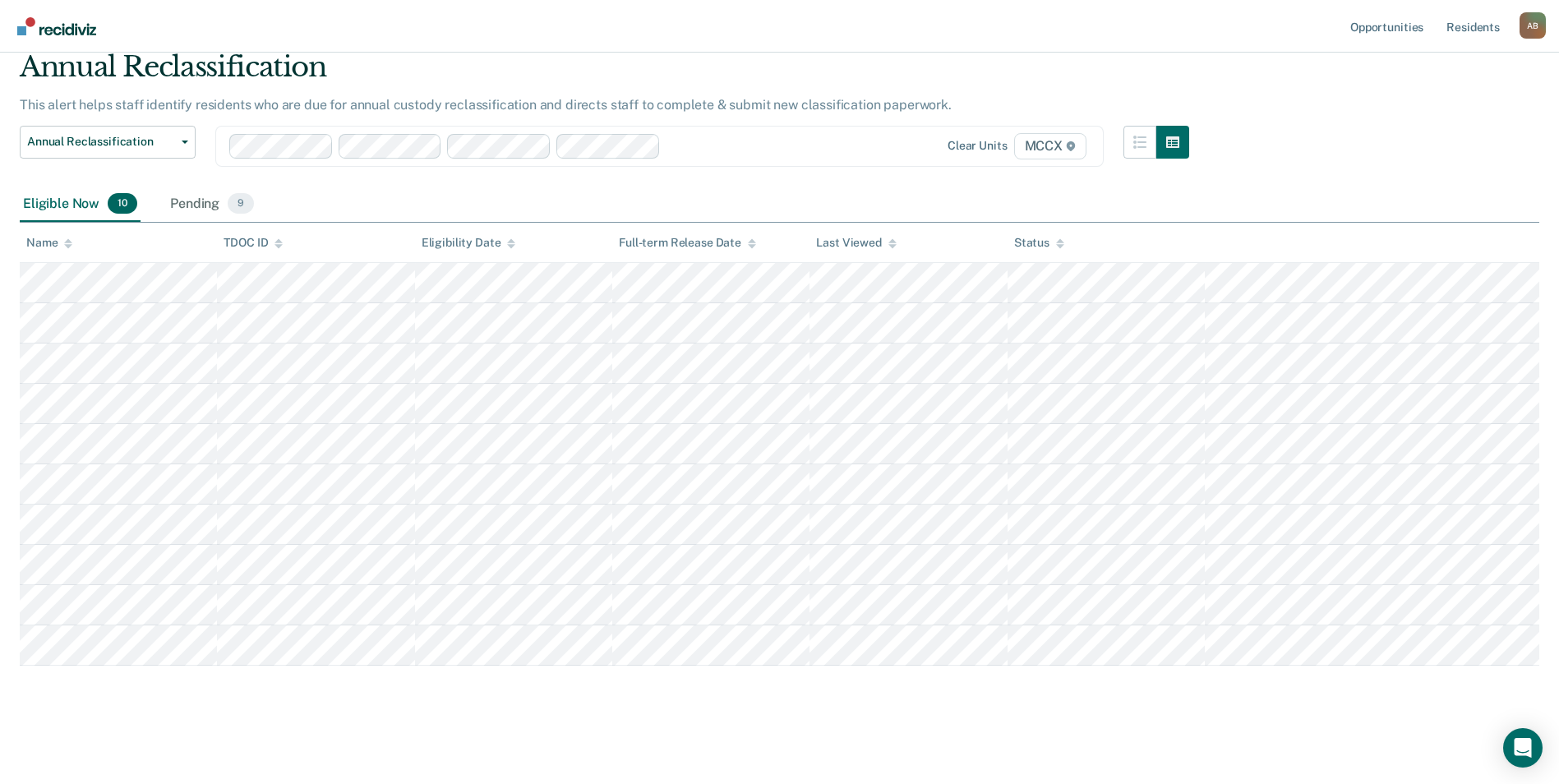
scroll to position [63, 0]
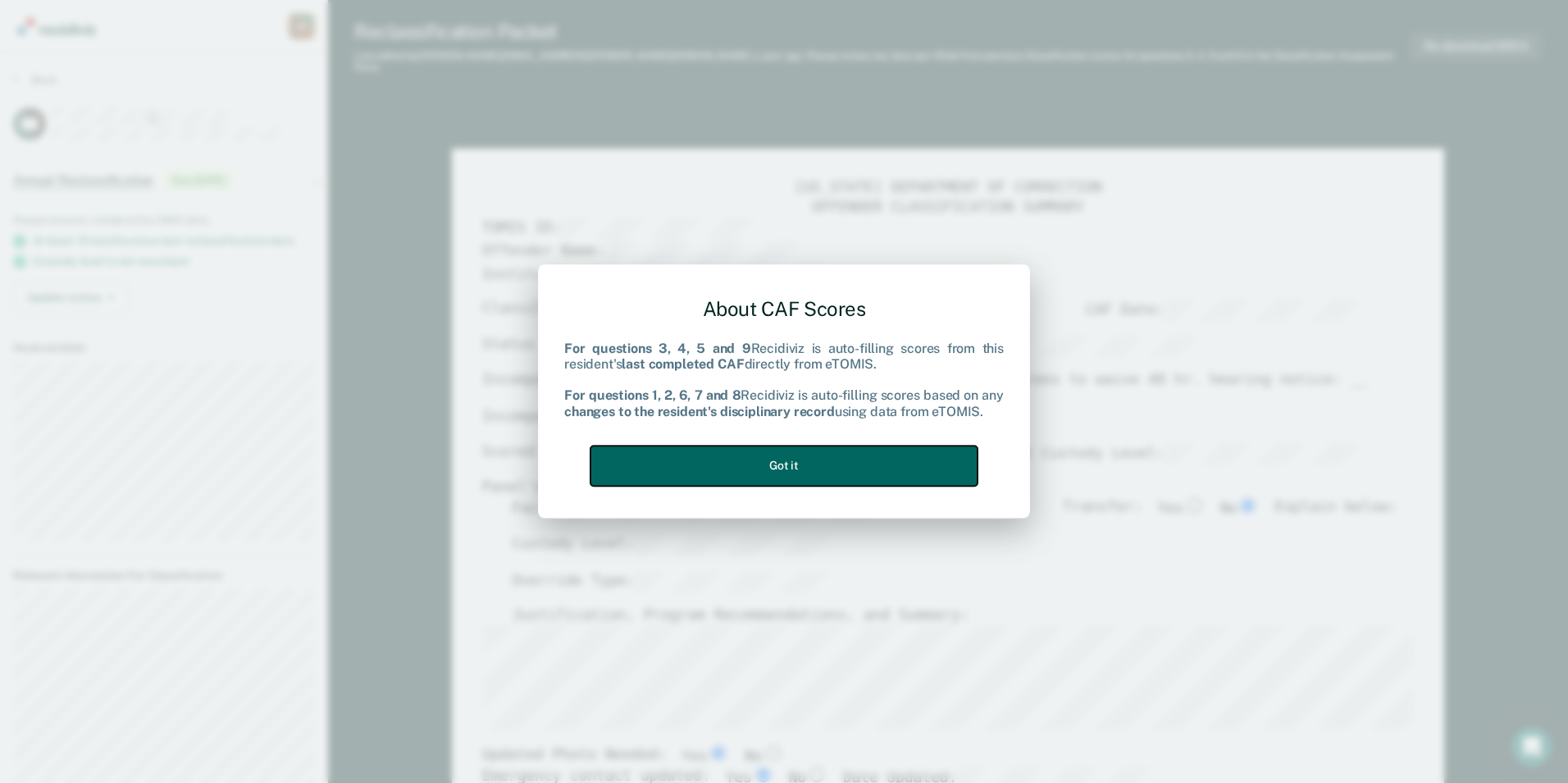
click at [920, 461] on button "Got it" at bounding box center [784, 465] width 388 height 40
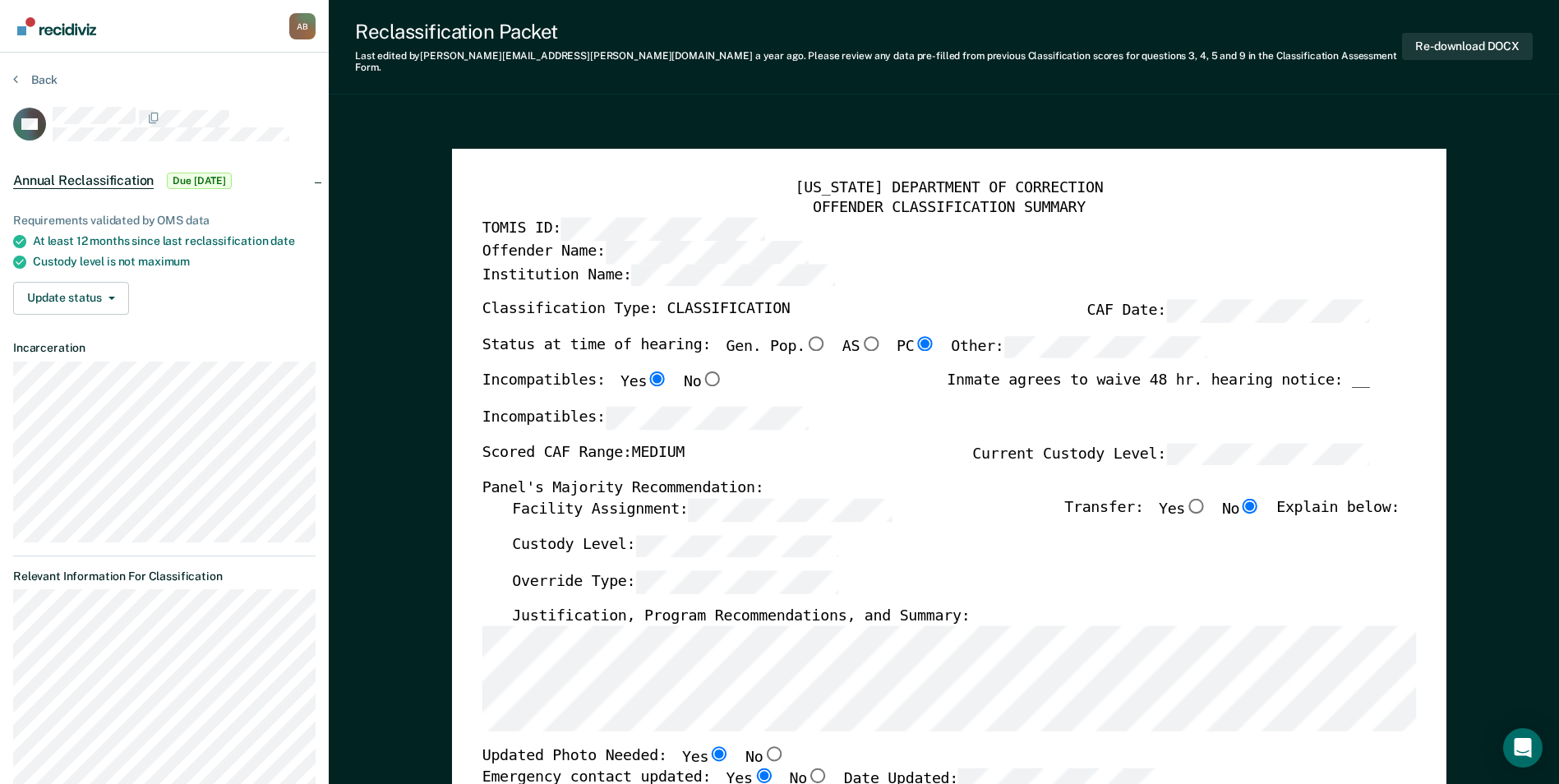
type textarea "x"
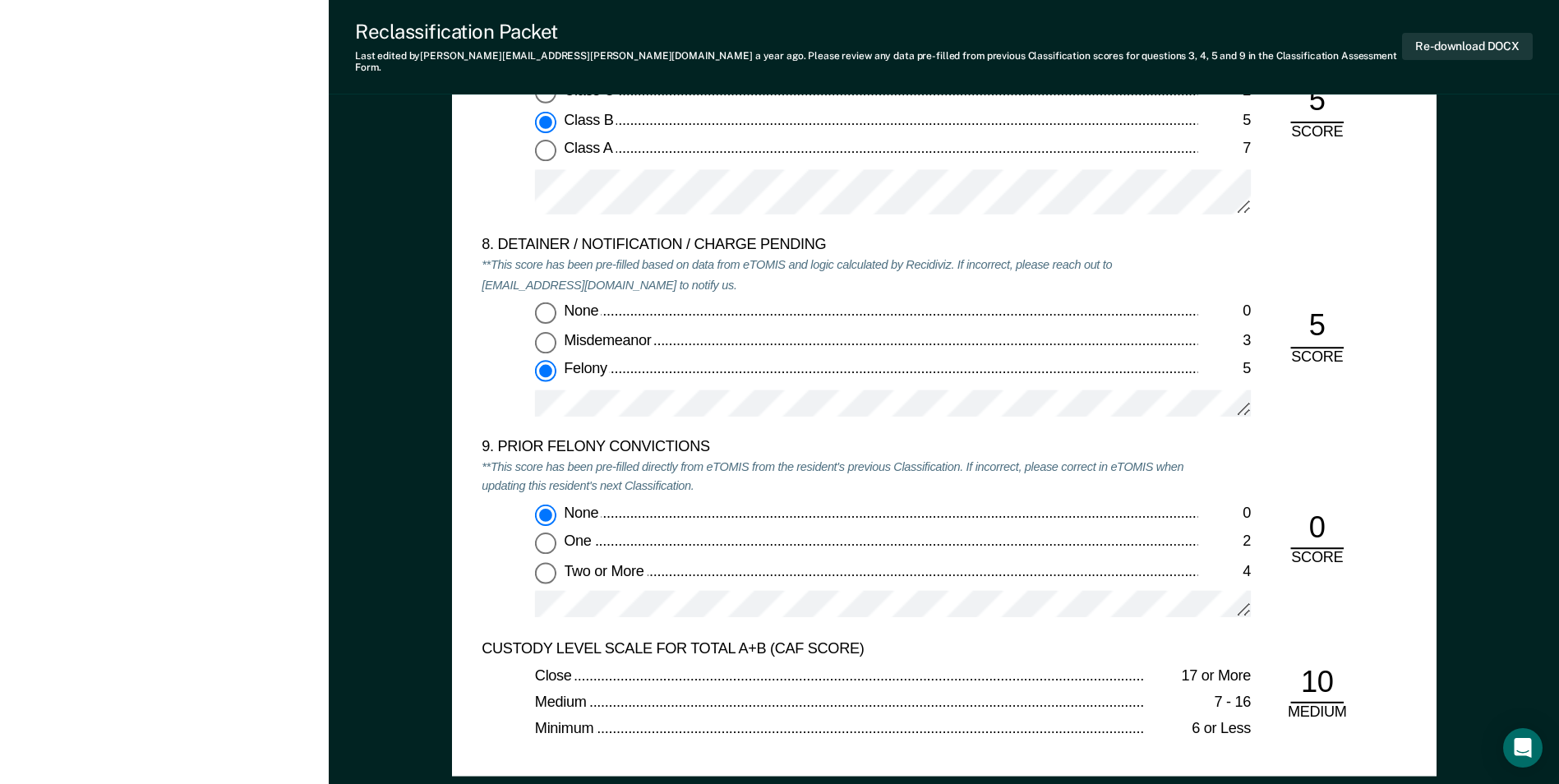
scroll to position [3616, 0]
